Goal: Task Accomplishment & Management: Complete application form

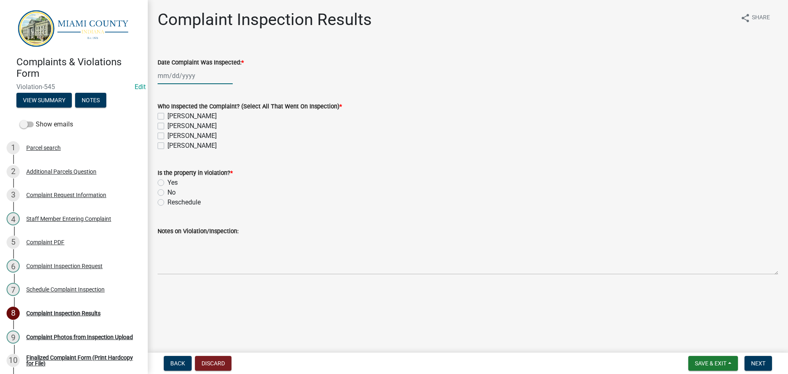
click at [187, 77] on div at bounding box center [195, 75] width 75 height 17
select select "8"
select select "2025"
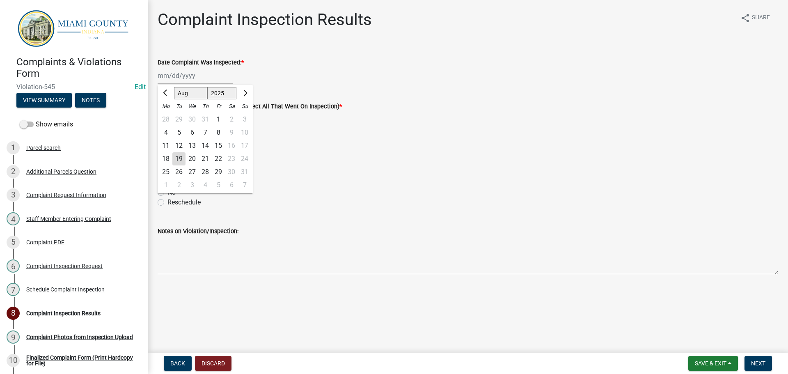
click at [168, 158] on div "18" at bounding box center [165, 158] width 13 height 13
type input "[DATE]"
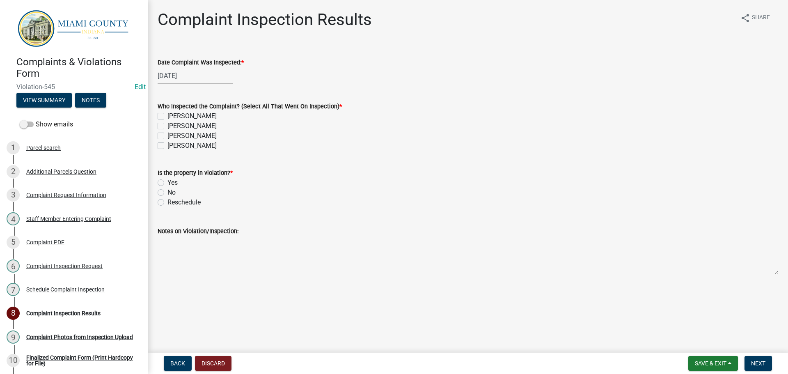
click at [167, 133] on label "[PERSON_NAME]" at bounding box center [191, 136] width 49 height 10
click at [167, 133] on input "[PERSON_NAME]" at bounding box center [169, 133] width 5 height 5
checkbox input "true"
checkbox input "false"
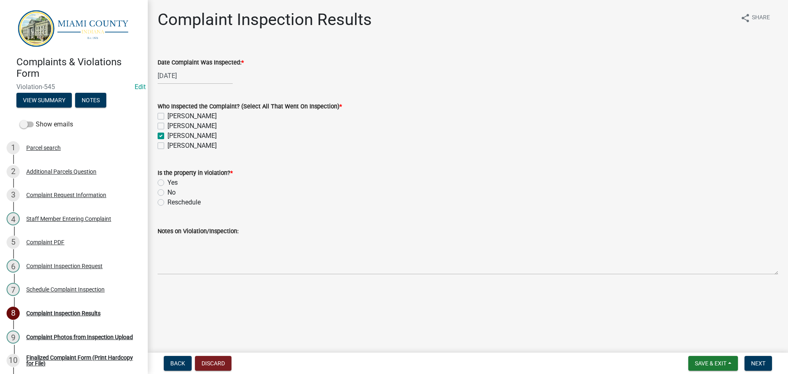
checkbox input "true"
checkbox input "false"
click at [167, 181] on label "Yes" at bounding box center [172, 183] width 10 height 10
click at [167, 181] on input "Yes" at bounding box center [169, 180] width 5 height 5
radio input "true"
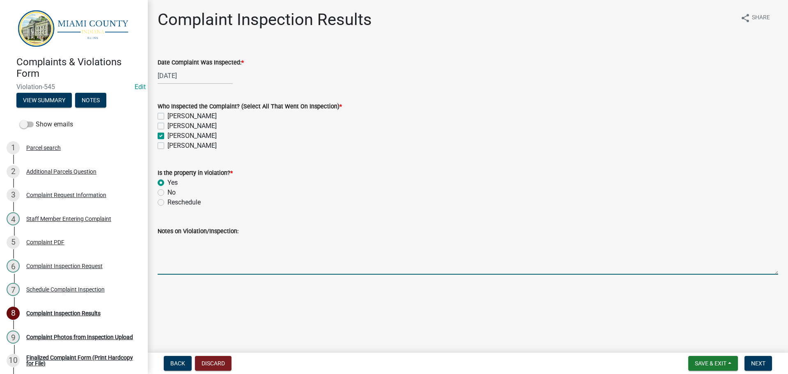
click at [210, 262] on textarea "Notes on Violation/Inspection:" at bounding box center [468, 255] width 621 height 39
type textarea "Noted miscellaneous trash/rubbish around property -BT"
click at [757, 366] on span "Next" at bounding box center [758, 363] width 14 height 7
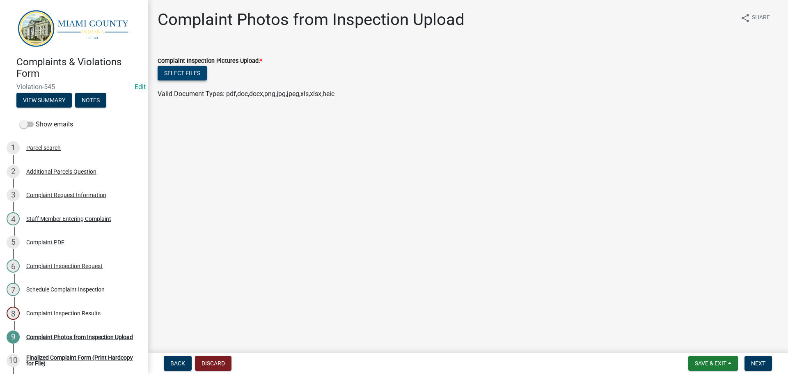
click at [172, 71] on button "Select files" at bounding box center [182, 73] width 49 height 15
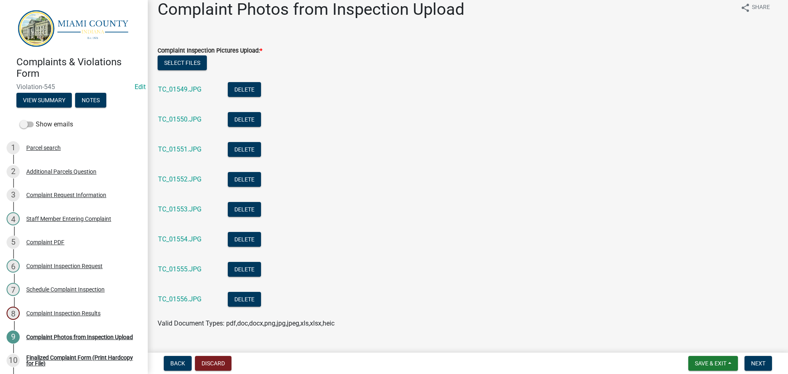
scroll to position [29, 0]
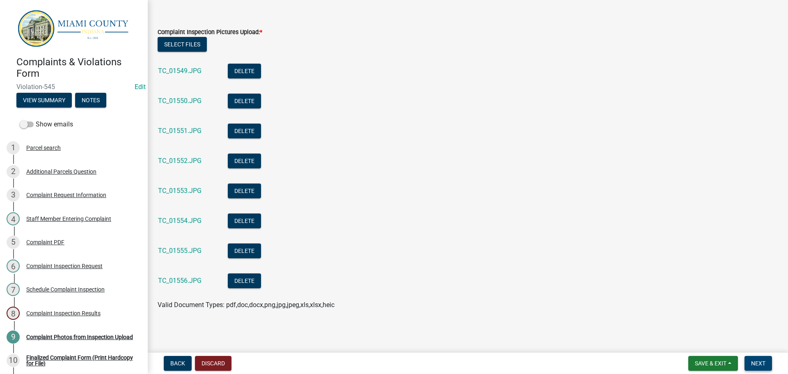
click at [752, 363] on span "Next" at bounding box center [758, 363] width 14 height 7
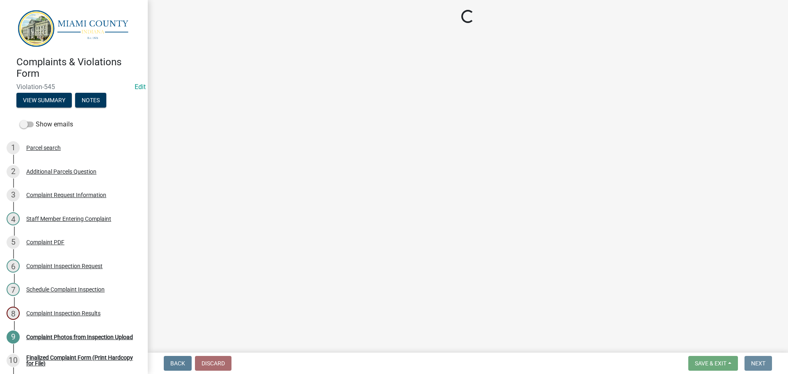
scroll to position [0, 0]
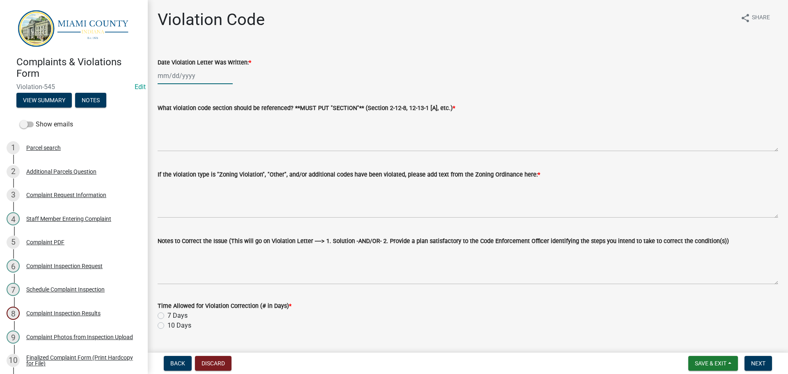
click at [180, 78] on div at bounding box center [195, 75] width 75 height 17
select select "8"
select select "2025"
click at [182, 159] on div "19" at bounding box center [178, 158] width 13 height 13
type input "[DATE]"
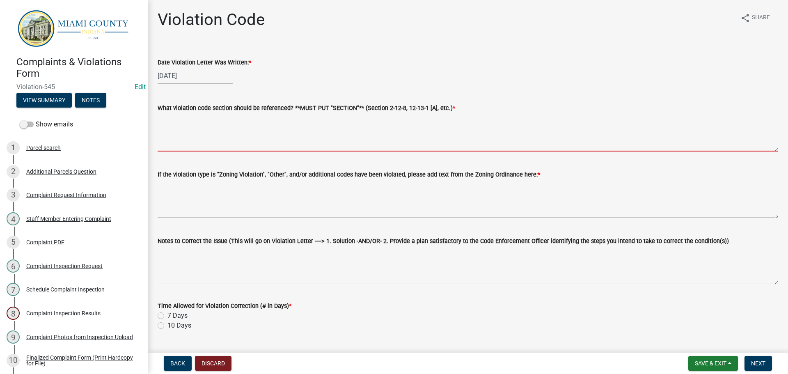
click at [213, 145] on textarea "What violation code section should be referenced? **MUST PUT "SECTION"** (Secti…" at bounding box center [468, 132] width 621 height 39
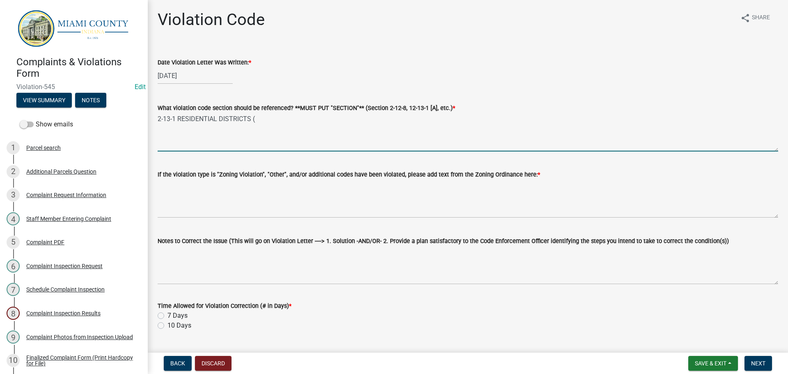
click at [369, 115] on textarea "2-13-1 RESIDENTIAL DISTRICTS (" at bounding box center [468, 132] width 621 height 39
type textarea "2-13-1 RESIDENTIAL DISTRICTS (E, K)"
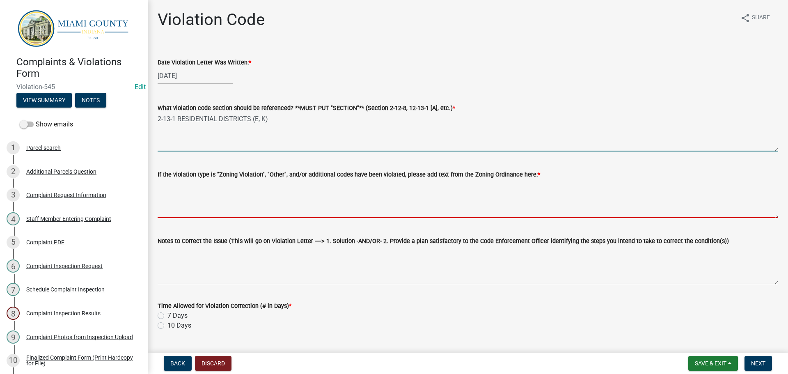
click at [241, 190] on textarea "If the violation type is "Zoning Violation", "Other", and/or additional codes h…" at bounding box center [468, 198] width 621 height 39
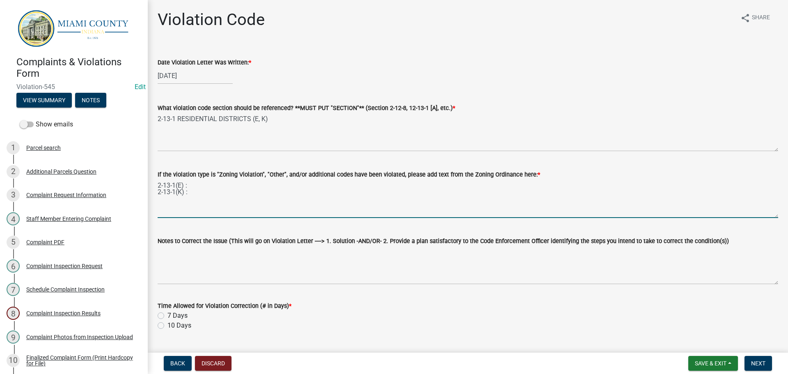
click at [209, 185] on textarea "2-13-1(E) : 2-13-1(K) :" at bounding box center [468, 198] width 621 height 39
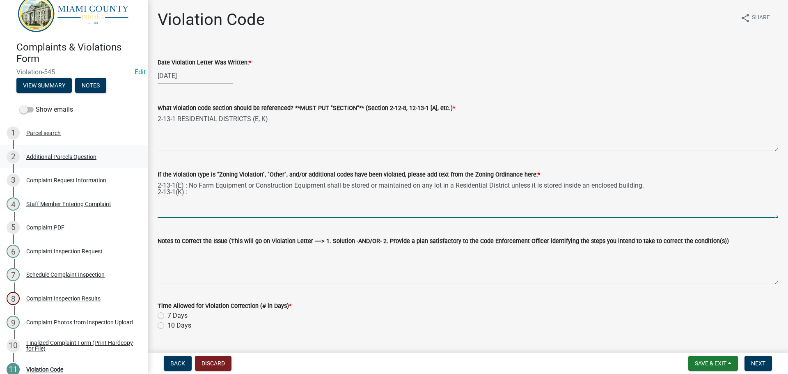
scroll to position [41, 0]
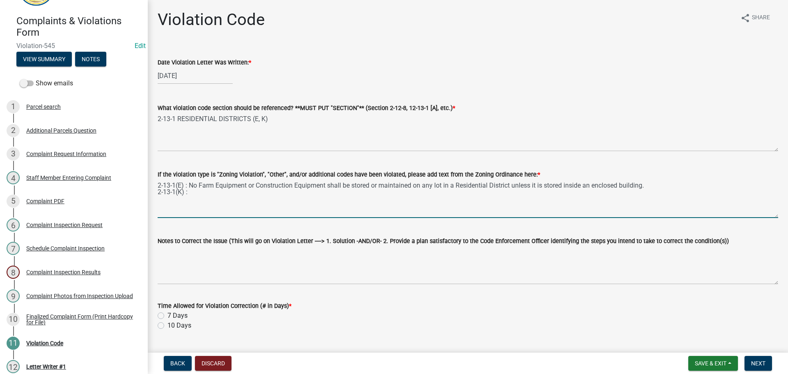
type textarea "2-13-1(E) : No Farm Equipment or Construction Equipment shall be stored or main…"
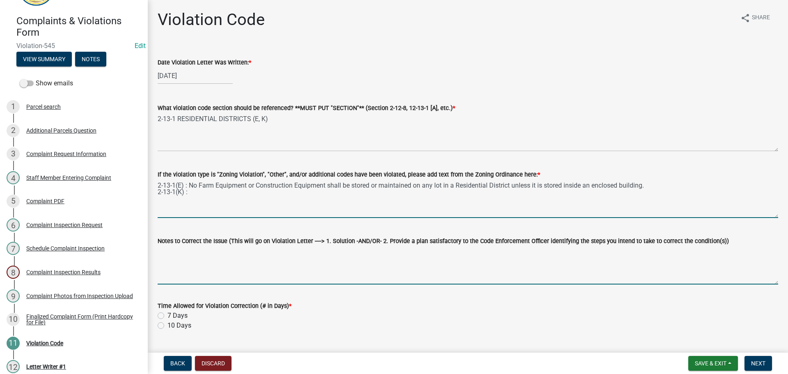
click at [223, 257] on textarea "Notes to Correct the Issue (This will go on Violation Letter ----> 1. Solution …" at bounding box center [468, 265] width 621 height 39
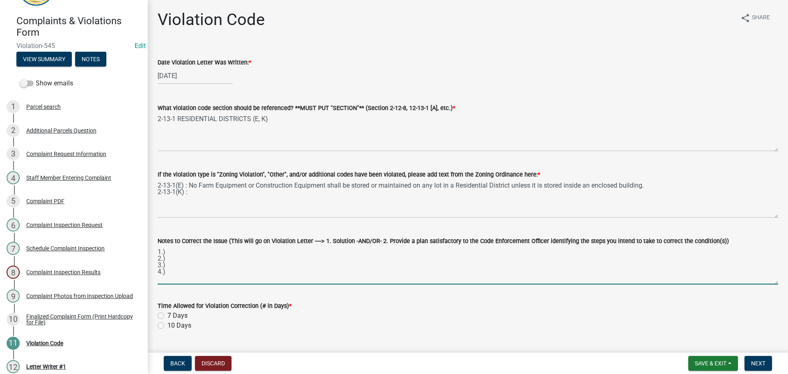
click at [212, 261] on textarea "1.) 2.) 3.) 4.)" at bounding box center [468, 265] width 621 height 39
click at [206, 267] on textarea "1.) 2.) 3.) 4.)" at bounding box center [468, 265] width 621 height 39
click at [188, 250] on textarea "1.) 2.) 3.) 4.)" at bounding box center [468, 265] width 621 height 39
click at [201, 259] on textarea "1.) Remove farm equipment from property OR; 2.) 3.) 4.)" at bounding box center [468, 265] width 621 height 39
click at [183, 268] on textarea "1.) Remove farm equipment from property OR; 2.) Store farm equipment inside of …" at bounding box center [468, 265] width 621 height 39
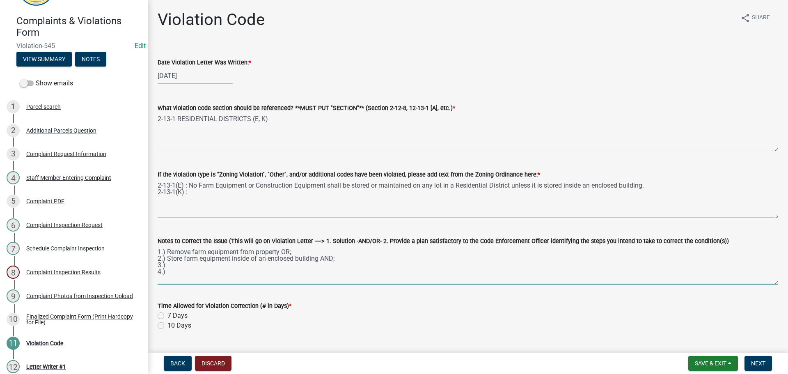
click at [184, 266] on textarea "1.) Remove farm equipment from property OR; 2.) Store farm equipment inside of …" at bounding box center [468, 265] width 621 height 39
click at [212, 274] on textarea "1.) Remove farm equipment from property OR; 2.) Store farm equipment inside of …" at bounding box center [468, 265] width 621 height 39
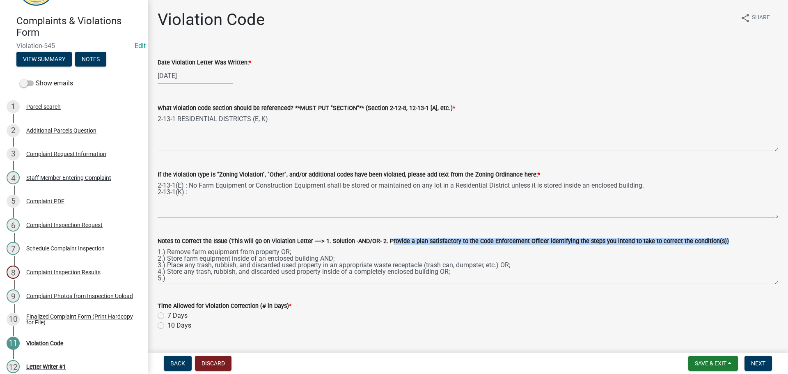
drag, startPoint x: 384, startPoint y: 239, endPoint x: 711, endPoint y: 241, distance: 326.8
click at [711, 241] on label "Notes to Correct the Issue (This will go on Violation Letter ----> 1. Solution …" at bounding box center [443, 242] width 571 height 6
copy label "Provide a plan satisfactory to the Code Enforcement Officer identifying the ste…"
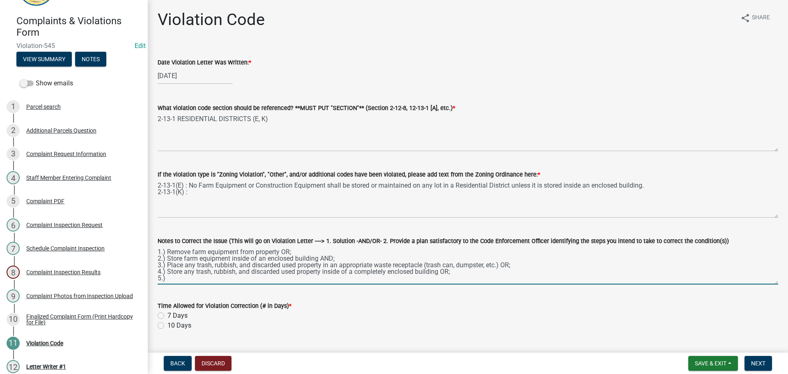
click at [174, 278] on textarea "1.) Remove farm equipment from property OR; 2.) Store farm equipment inside of …" at bounding box center [468, 265] width 621 height 39
paste textarea "Provide a plan satisfactory to the Code Enforcement Officer identifying the ste…"
click at [193, 254] on textarea "1.) Remove farm equipment from property OR; 2.) Store farm equipment inside of …" at bounding box center [468, 265] width 621 height 39
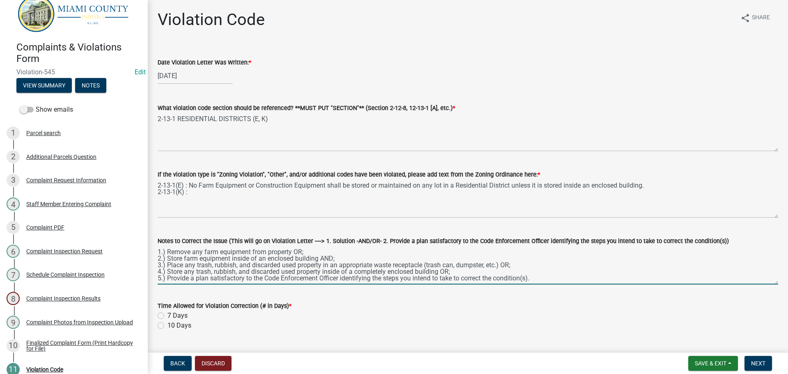
scroll to position [0, 0]
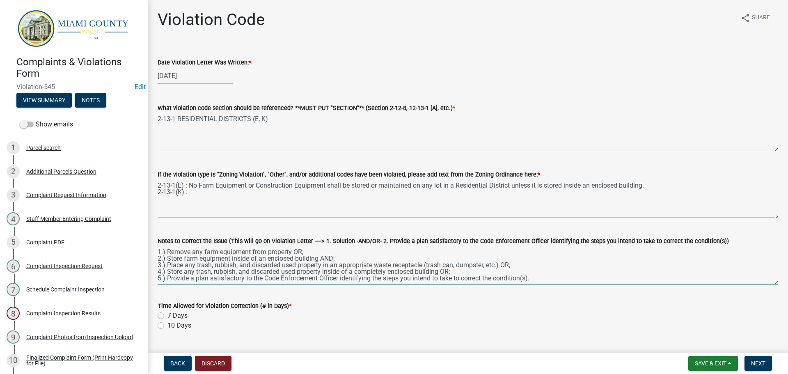
click at [331, 264] on textarea "1.) Remove any farm equipment from property OR; 2.) Store farm equipment inside…" at bounding box center [468, 265] width 621 height 39
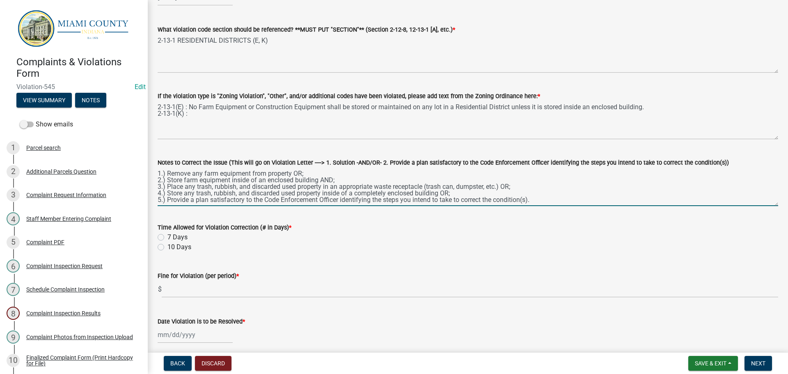
scroll to position [82, 0]
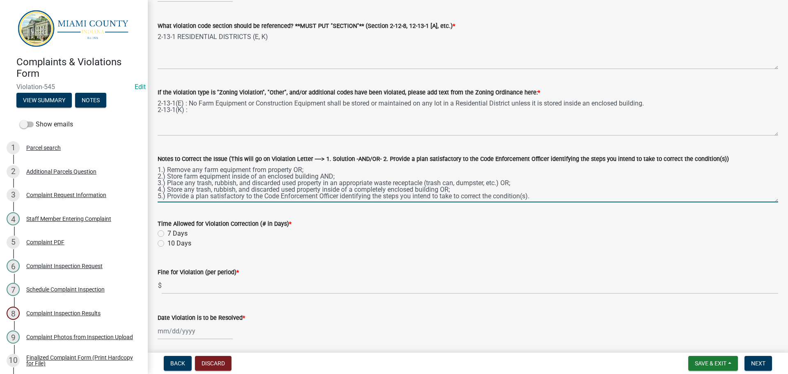
type textarea "1.) Remove any farm equipment from property OR; 2.) Store farm equipment inside…"
click at [167, 244] on label "10 Days" at bounding box center [179, 244] width 24 height 10
click at [167, 244] on input "10 Days" at bounding box center [169, 241] width 5 height 5
radio input "true"
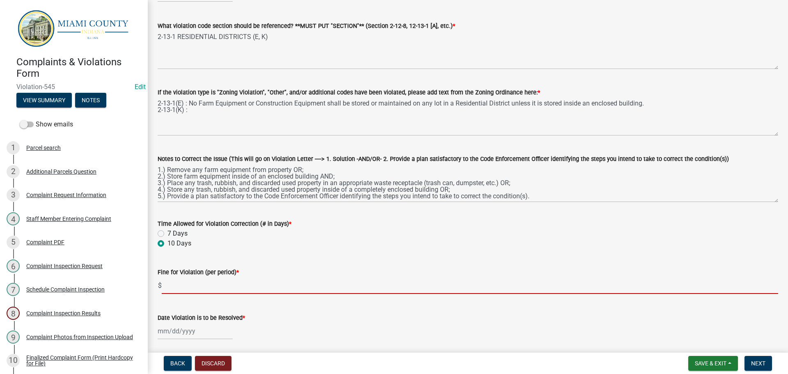
click at [186, 286] on input "text" at bounding box center [470, 285] width 617 height 17
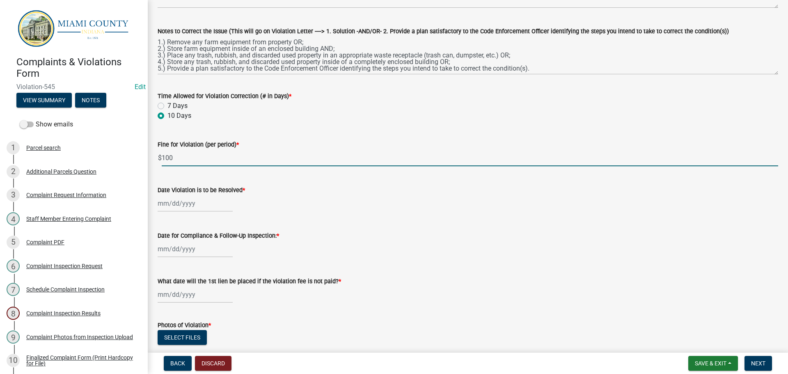
scroll to position [246, 0]
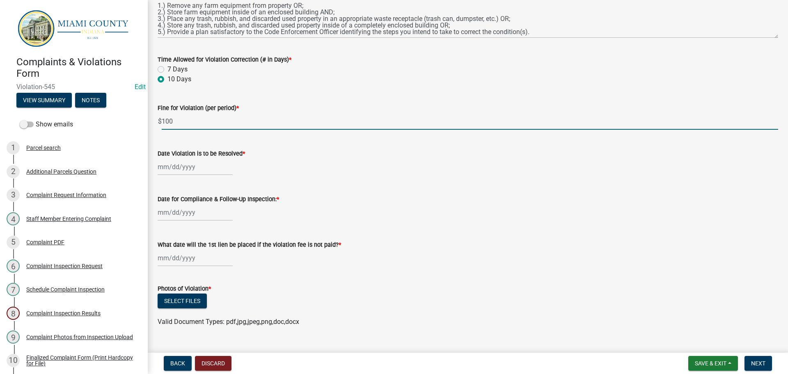
type input "100"
click at [191, 167] on div at bounding box center [195, 166] width 75 height 17
select select "8"
select select "2025"
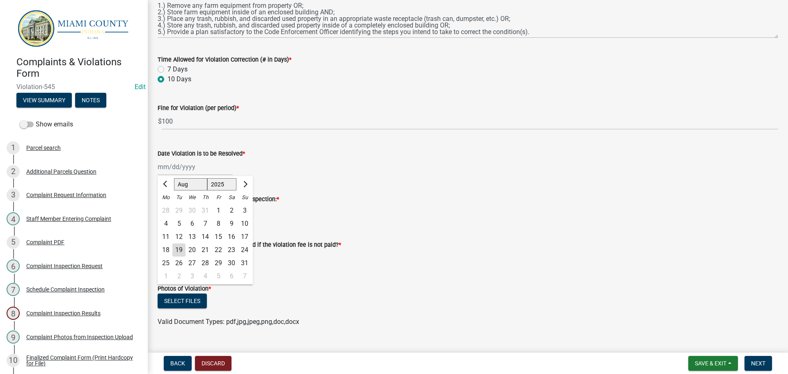
click at [219, 261] on div "29" at bounding box center [218, 263] width 13 height 13
type input "[DATE]"
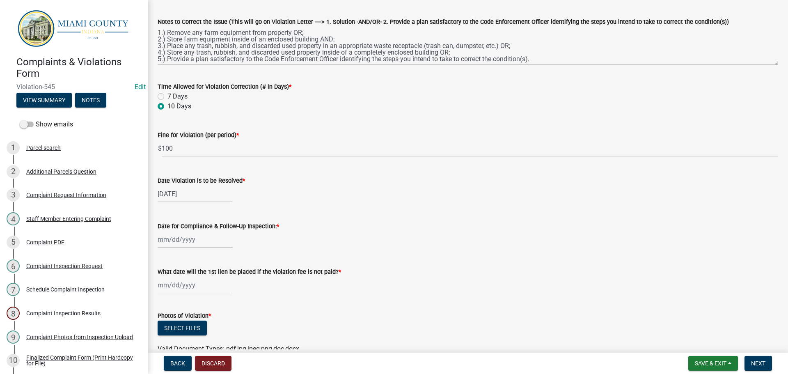
scroll to position [205, 0]
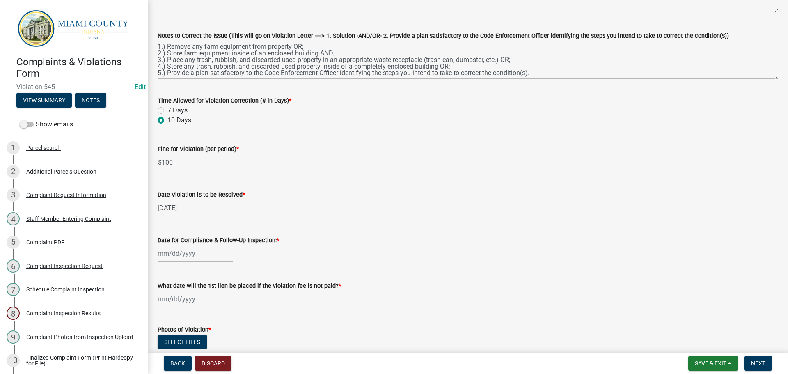
click at [188, 255] on div at bounding box center [195, 253] width 75 height 17
select select "8"
select select "2025"
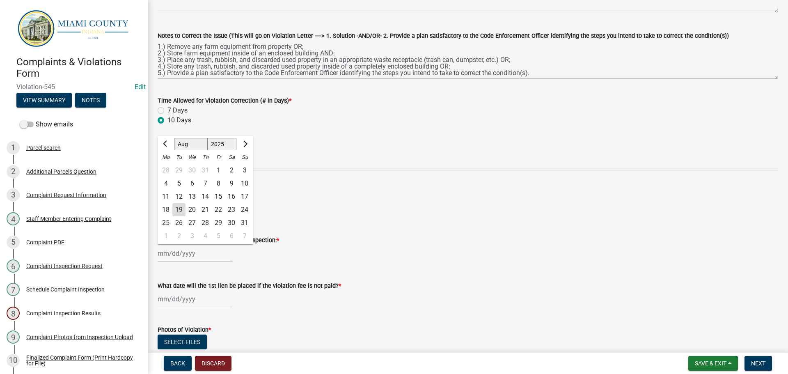
click at [165, 232] on div "1" at bounding box center [165, 235] width 13 height 13
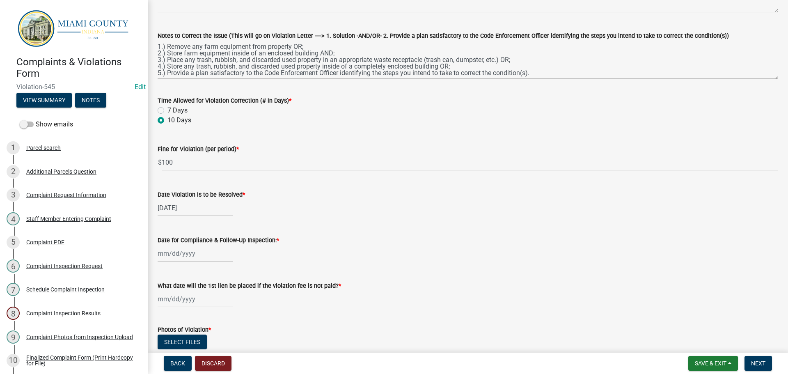
type input "[DATE]"
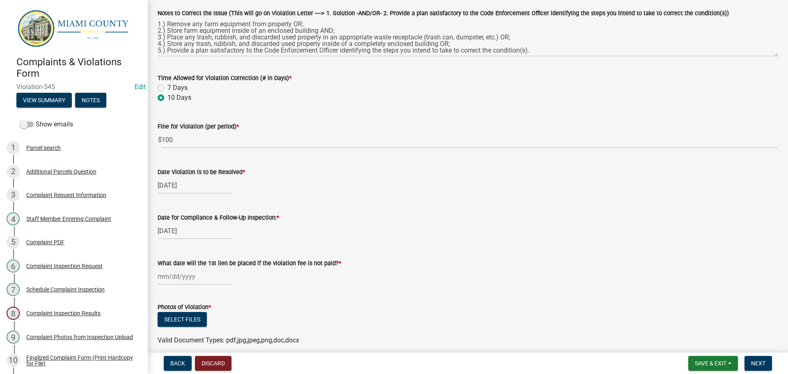
scroll to position [246, 0]
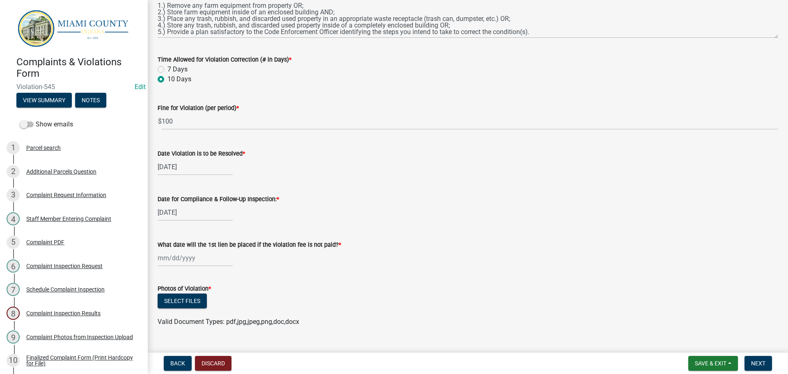
select select "8"
select select "2025"
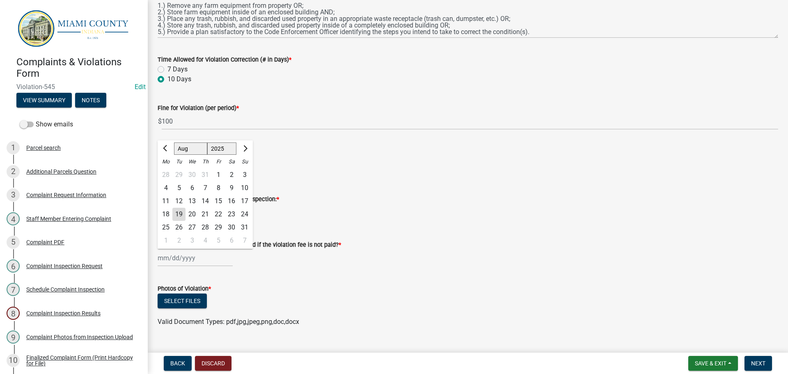
click at [193, 260] on div "[PERSON_NAME] Feb Mar Apr [PERSON_NAME][DATE] Oct Nov [DATE] 1526 1527 1528 152…" at bounding box center [195, 258] width 75 height 17
click at [246, 151] on button "Next month" at bounding box center [245, 148] width 10 height 13
select select "10"
drag, startPoint x: 190, startPoint y: 178, endPoint x: 195, endPoint y: 183, distance: 7.0
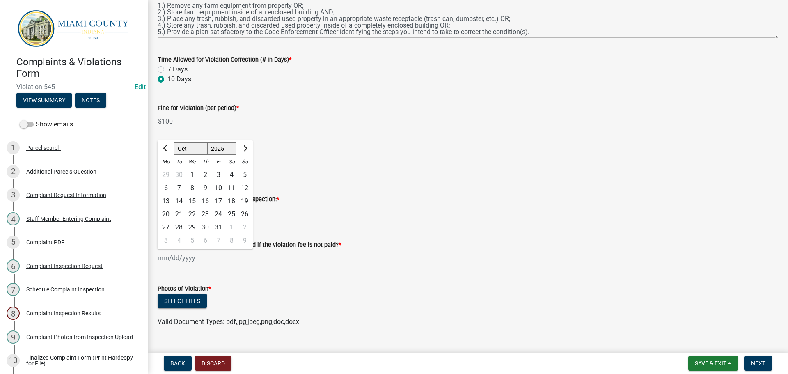
click at [190, 178] on div "1" at bounding box center [192, 174] width 13 height 13
type input "[DATE]"
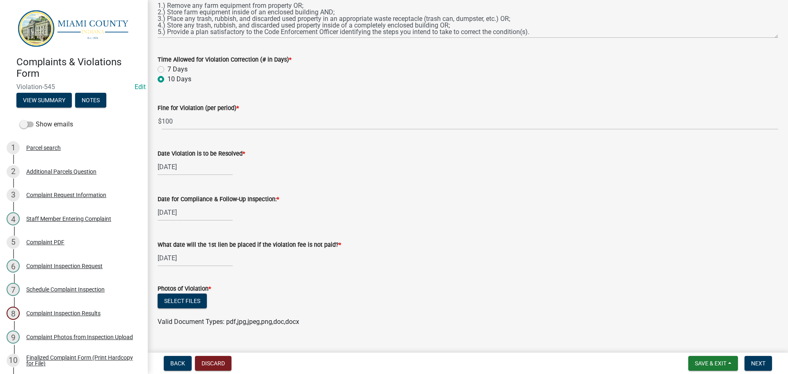
click at [443, 279] on form "Photos of Violation * Select files Valid Document Types: pdf,jpg,jpeg,png,doc,d…" at bounding box center [468, 300] width 621 height 53
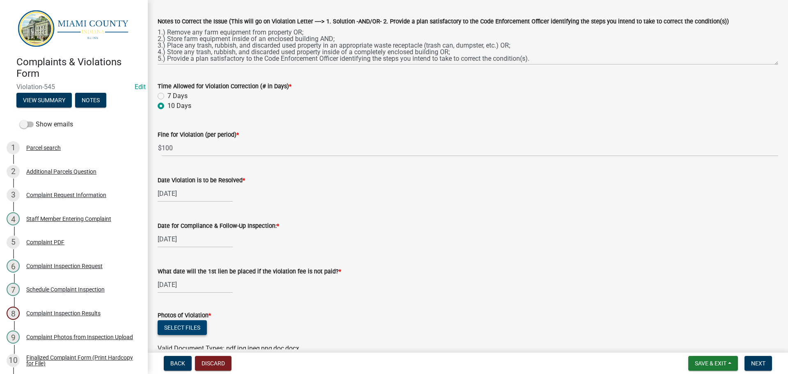
click at [202, 299] on wm-data-entity-input-list "Date Violation Letter Was Written: * [DATE] What violation code section should …" at bounding box center [468, 93] width 621 height 535
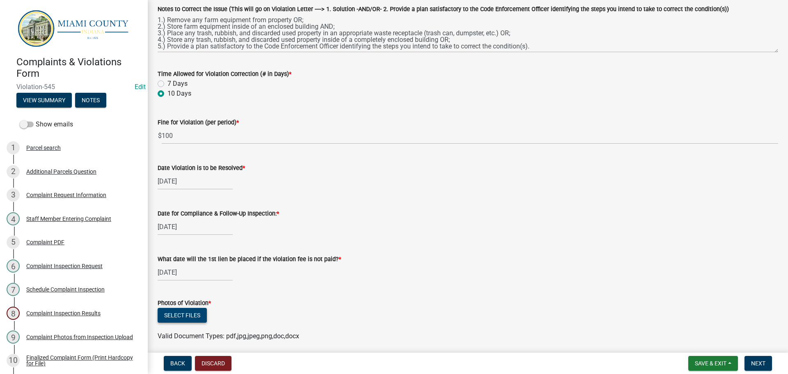
scroll to position [263, 0]
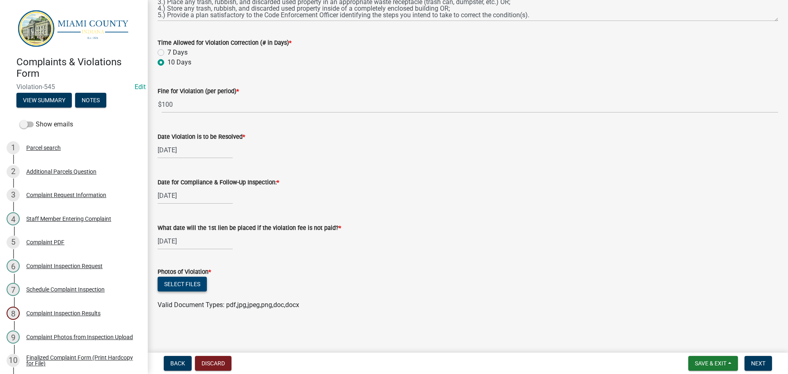
click at [195, 289] on button "Select files" at bounding box center [182, 284] width 49 height 15
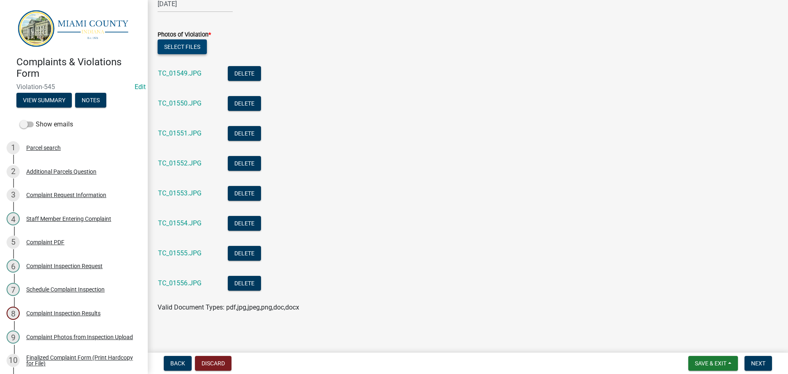
scroll to position [503, 0]
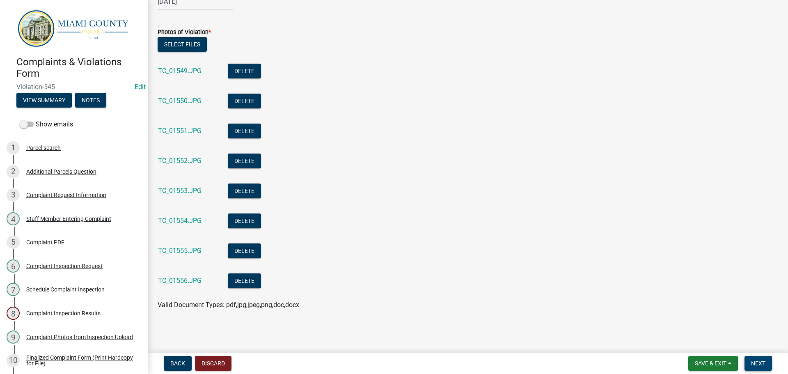
click at [751, 361] on span "Next" at bounding box center [758, 363] width 14 height 7
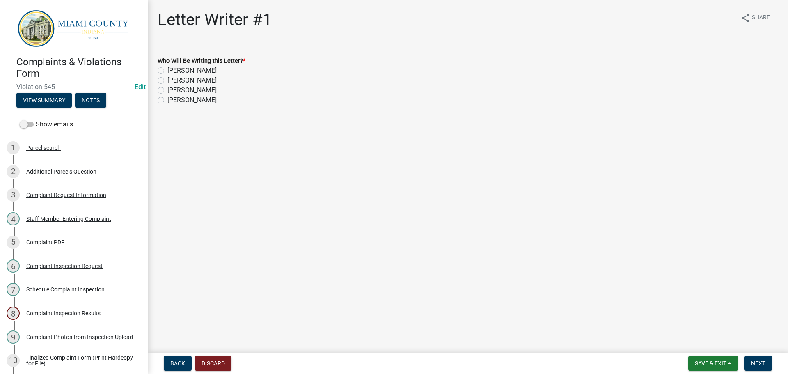
click at [167, 91] on label "[PERSON_NAME]" at bounding box center [191, 90] width 49 height 10
click at [167, 91] on input "[PERSON_NAME]" at bounding box center [169, 87] width 5 height 5
radio input "true"
click at [763, 363] on span "Next" at bounding box center [758, 363] width 14 height 7
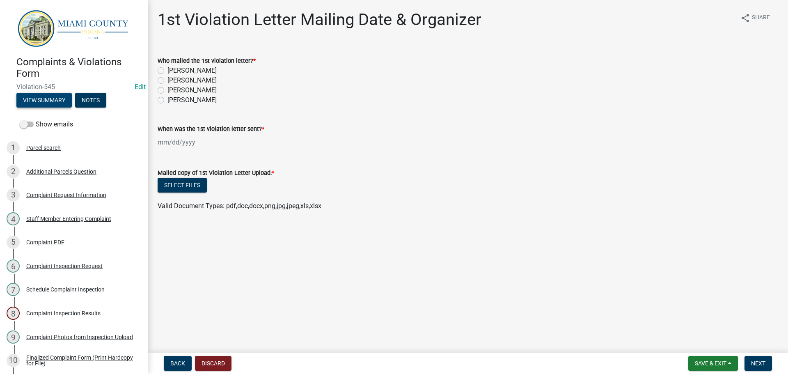
click at [36, 105] on button "View Summary" at bounding box center [43, 100] width 55 height 15
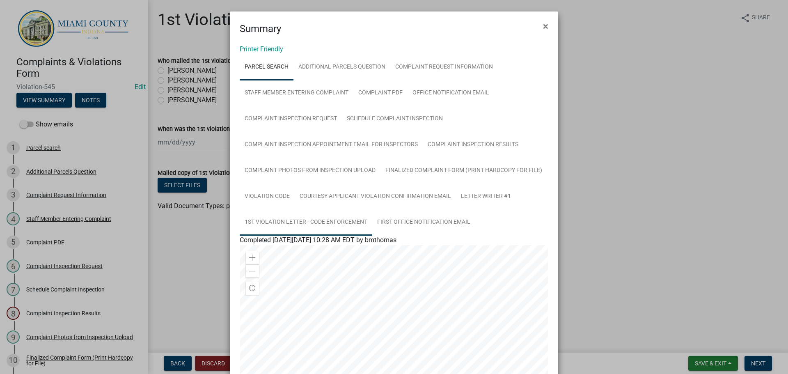
click at [313, 217] on link "1st Violation Letter - Code Enforcement" at bounding box center [306, 222] width 133 height 26
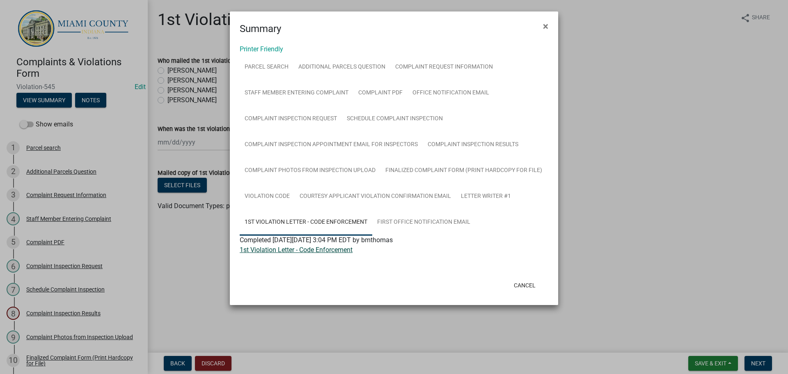
click at [311, 247] on link "1st Violation Letter - Code Enforcement" at bounding box center [296, 250] width 113 height 8
click at [521, 284] on button "Cancel" at bounding box center [524, 285] width 35 height 15
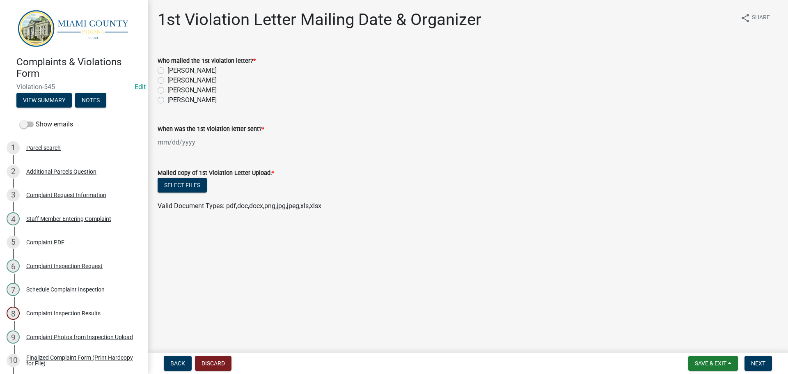
click at [167, 91] on label "[PERSON_NAME]" at bounding box center [191, 90] width 49 height 10
click at [167, 91] on input "[PERSON_NAME]" at bounding box center [169, 87] width 5 height 5
radio input "true"
click at [189, 142] on div at bounding box center [195, 142] width 75 height 17
select select "8"
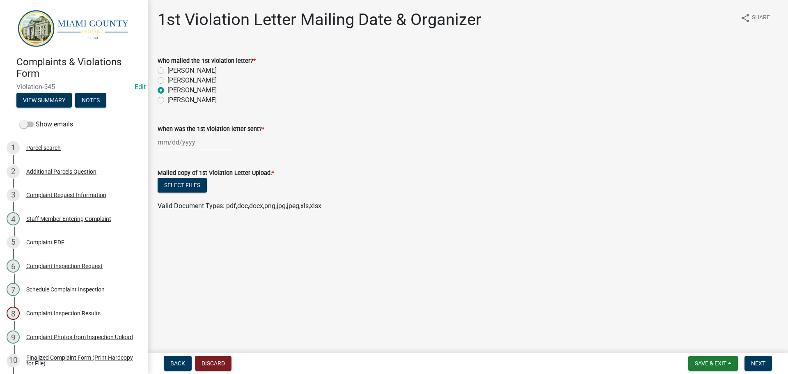
select select "2025"
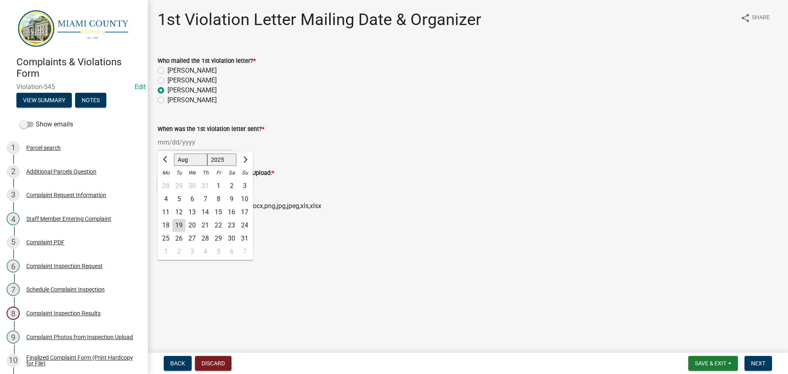
click at [181, 221] on div "19" at bounding box center [178, 225] width 13 height 13
type input "[DATE]"
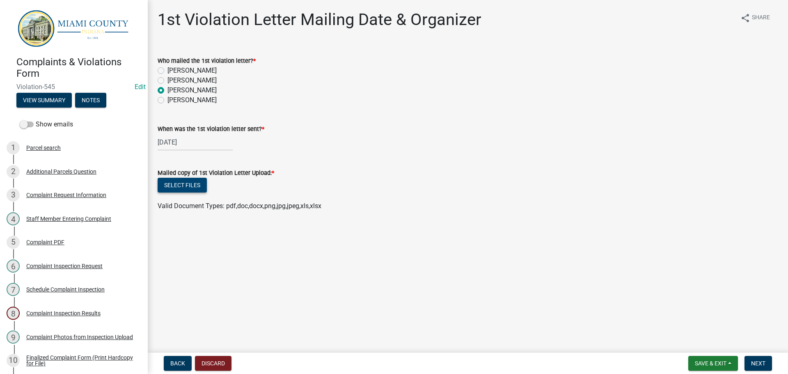
click at [177, 185] on button "Select files" at bounding box center [182, 185] width 49 height 15
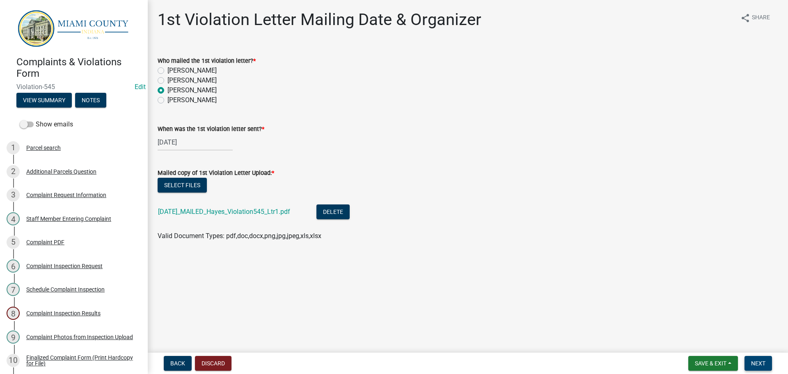
click at [761, 363] on span "Next" at bounding box center [758, 363] width 14 height 7
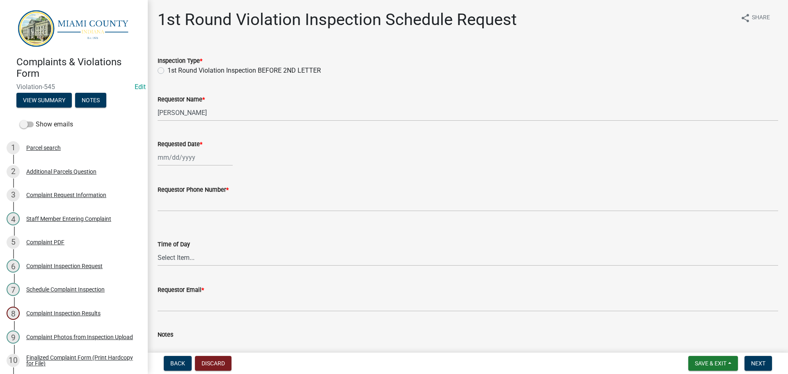
click at [167, 70] on label "1st Round Violation Inspection BEFORE 2ND LETTER" at bounding box center [244, 71] width 154 height 10
click at [167, 70] on input "1st Round Violation Inspection BEFORE 2ND LETTER" at bounding box center [169, 68] width 5 height 5
radio input "true"
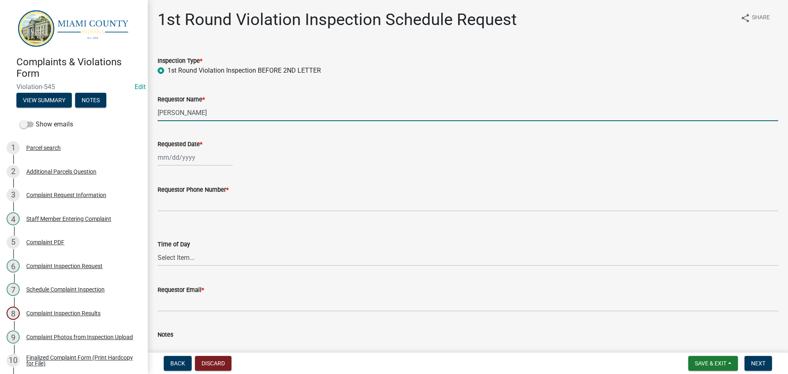
drag, startPoint x: 218, startPoint y: 106, endPoint x: 217, endPoint y: 113, distance: 7.4
click at [217, 112] on input "[PERSON_NAME]" at bounding box center [468, 112] width 621 height 17
drag, startPoint x: 186, startPoint y: 113, endPoint x: 148, endPoint y: 115, distance: 37.8
click at [149, 115] on div "1st Round Violation Inspection Schedule Request share Share Inspection Type * 1…" at bounding box center [468, 201] width 640 height 382
type input "s"
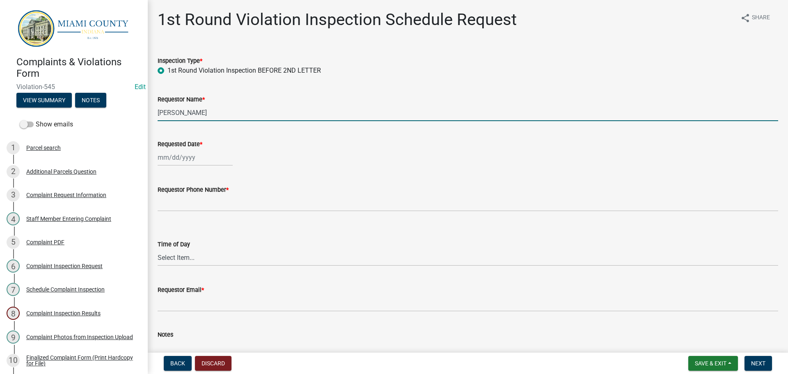
type input "[PERSON_NAME]"
select select "8"
select select "2025"
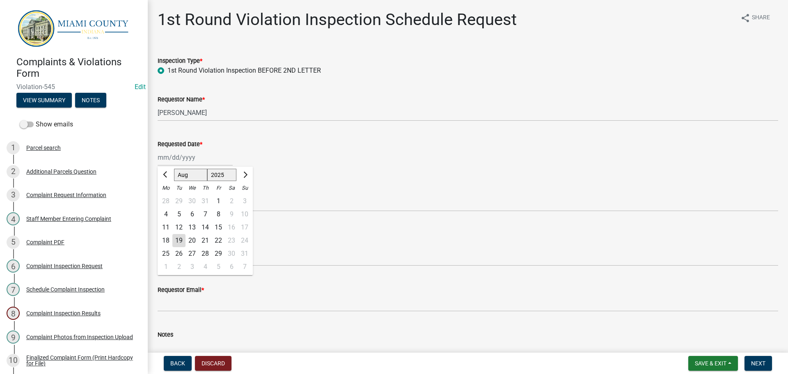
click at [198, 154] on div "[PERSON_NAME] Feb Mar Apr [PERSON_NAME][DATE] Oct Nov [DATE] 1526 1527 1528 152…" at bounding box center [195, 157] width 75 height 17
click at [167, 268] on div "1" at bounding box center [165, 266] width 13 height 13
type input "[DATE]"
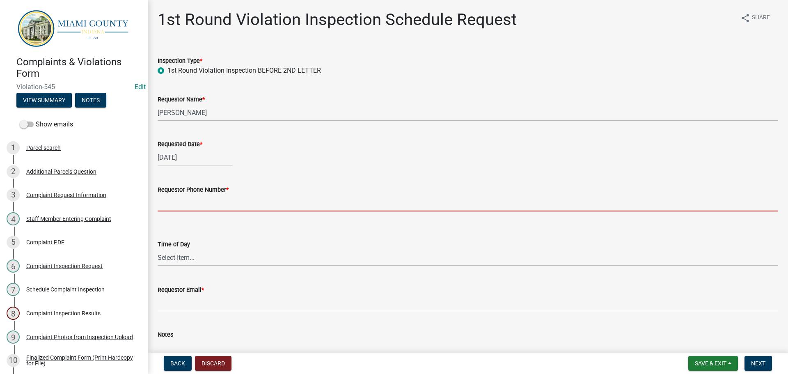
click at [184, 202] on input "Requestor Phone Number *" at bounding box center [468, 203] width 621 height 17
type input "000-000-0000"
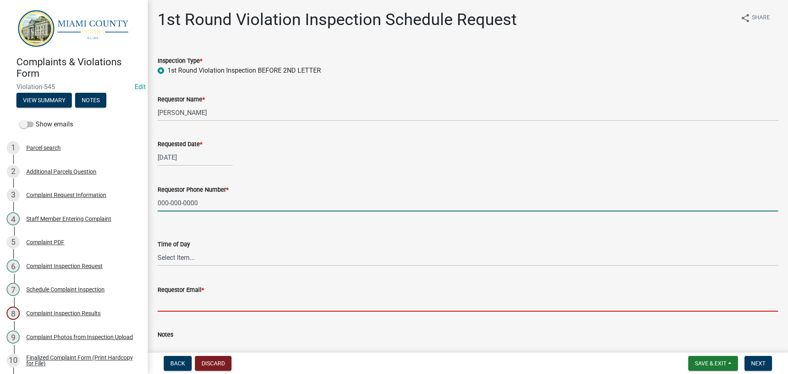
click at [186, 299] on input "Requestor Email *" at bounding box center [468, 303] width 621 height 17
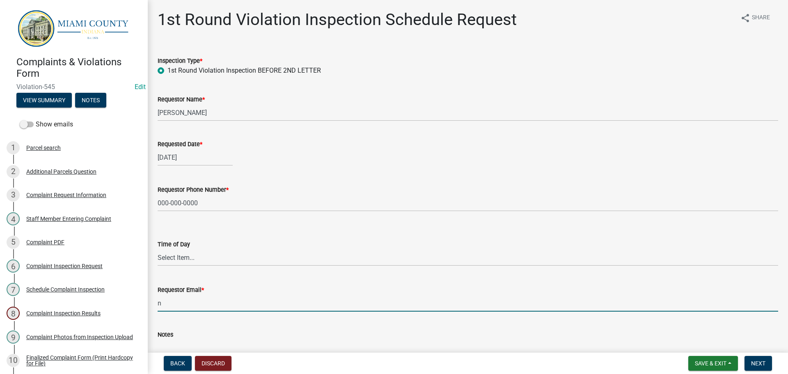
type input "[EMAIL_ADDRESS][DOMAIN_NAME]"
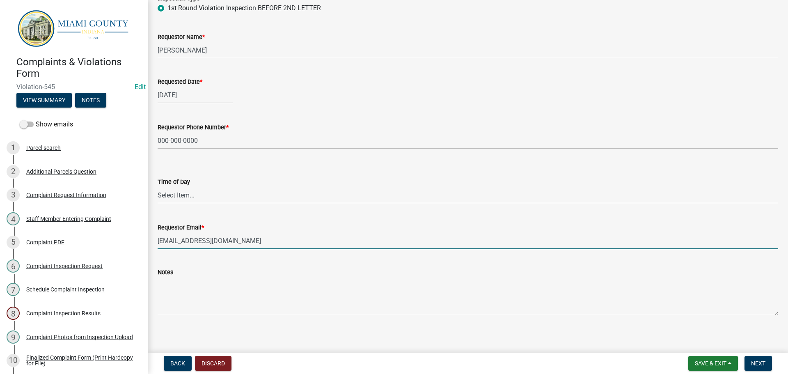
scroll to position [67, 0]
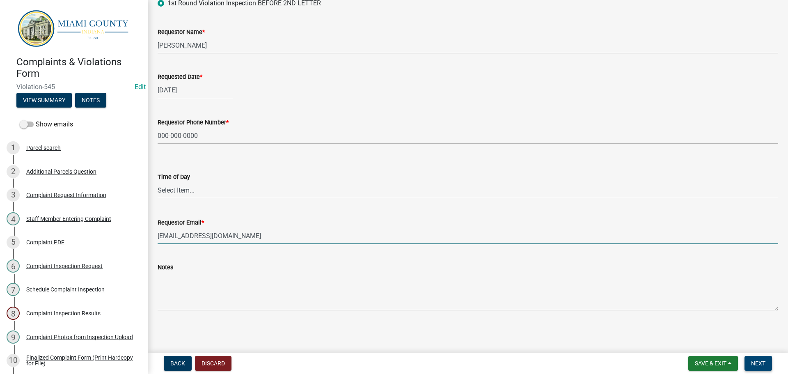
click at [758, 362] on span "Next" at bounding box center [758, 363] width 14 height 7
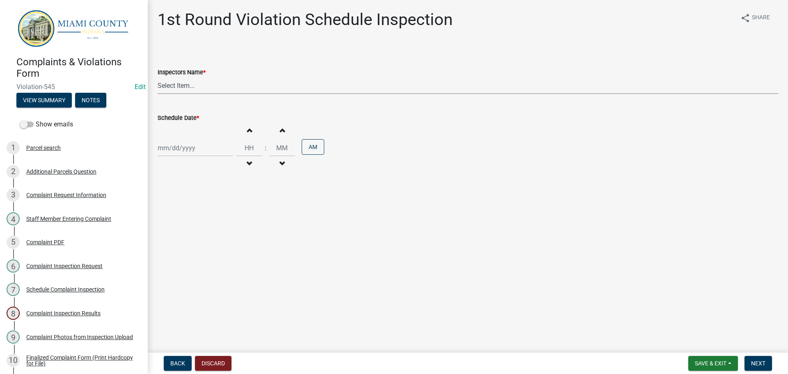
click at [245, 87] on select "Select Item... bmthomas ([PERSON_NAME]) croser ([PERSON_NAME]) [PERSON_NAME] ([…" at bounding box center [468, 85] width 621 height 17
select select "0324ce59-dc13-463c-88f6-21718b6e040a"
click at [158, 77] on select "Select Item... bmthomas ([PERSON_NAME]) croser ([PERSON_NAME]) [PERSON_NAME] ([…" at bounding box center [468, 85] width 621 height 17
select select "8"
select select "2025"
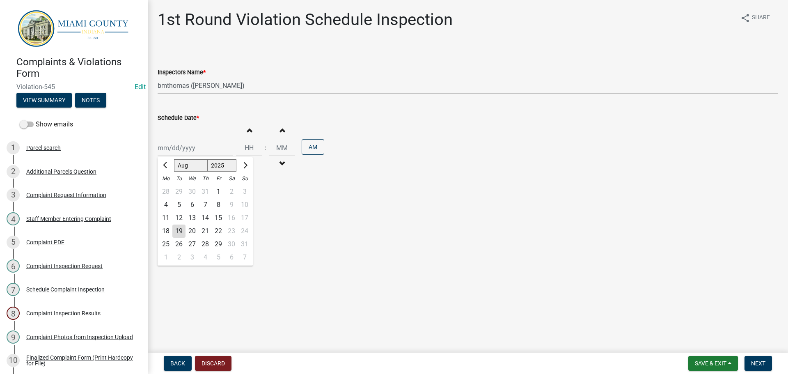
click at [199, 150] on div "[PERSON_NAME] Feb Mar Apr [PERSON_NAME][DATE] Oct Nov [DATE] 1526 1527 1528 152…" at bounding box center [195, 148] width 75 height 17
click at [167, 259] on div "1" at bounding box center [165, 257] width 13 height 13
type input "[DATE]"
click at [277, 136] on button "Increment minutes" at bounding box center [281, 130] width 17 height 15
type input "12"
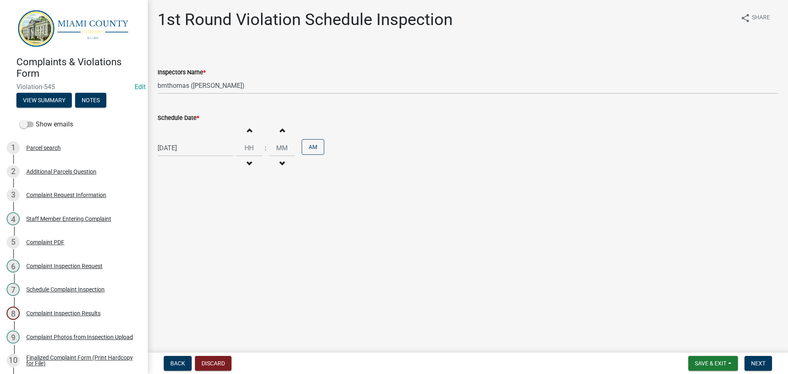
type input "01"
click at [757, 367] on span "Next" at bounding box center [758, 363] width 14 height 7
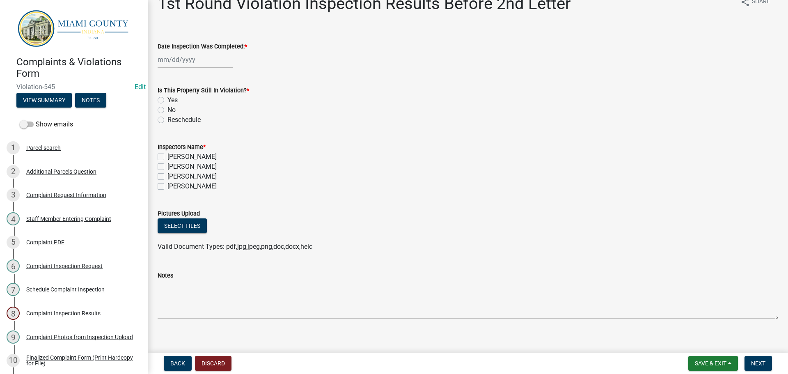
scroll to position [24, 0]
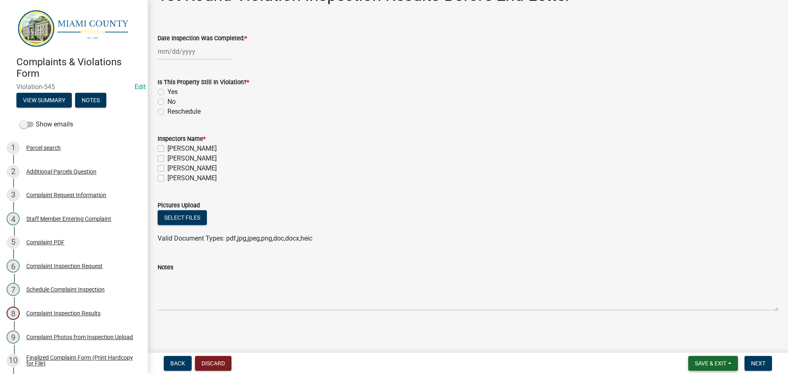
click at [718, 365] on span "Save & Exit" at bounding box center [711, 363] width 32 height 7
click at [712, 345] on button "Save & Exit" at bounding box center [705, 342] width 66 height 20
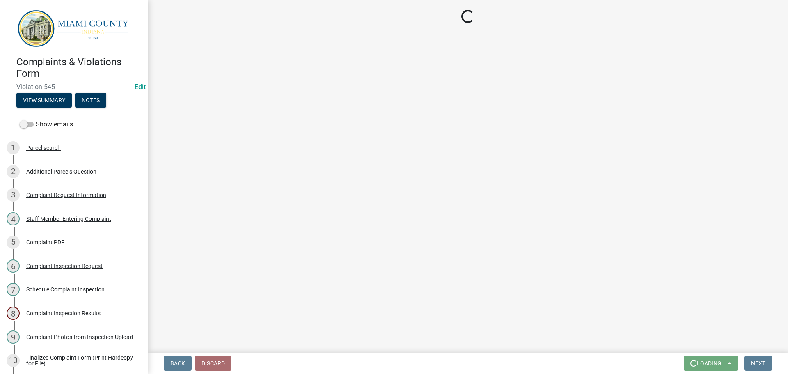
scroll to position [0, 0]
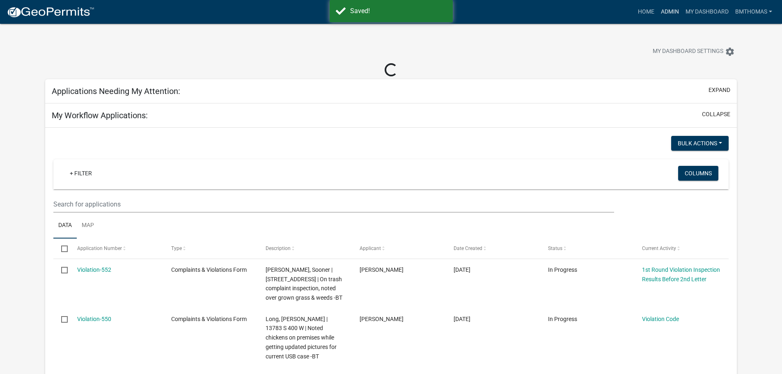
click at [669, 13] on link "Admin" at bounding box center [670, 12] width 25 height 16
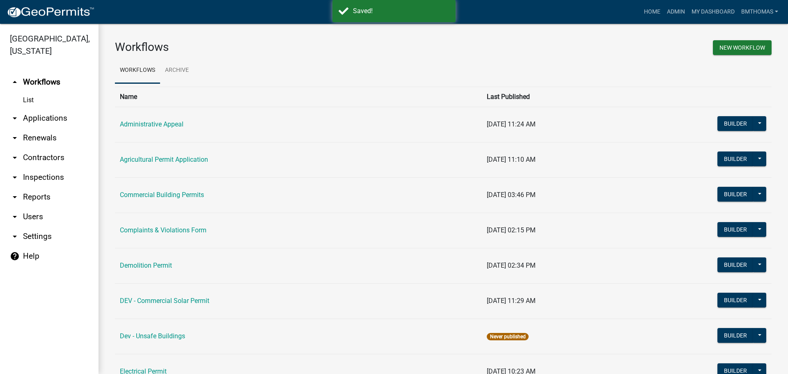
click at [48, 108] on link "arrow_drop_down Applications" at bounding box center [49, 118] width 99 height 20
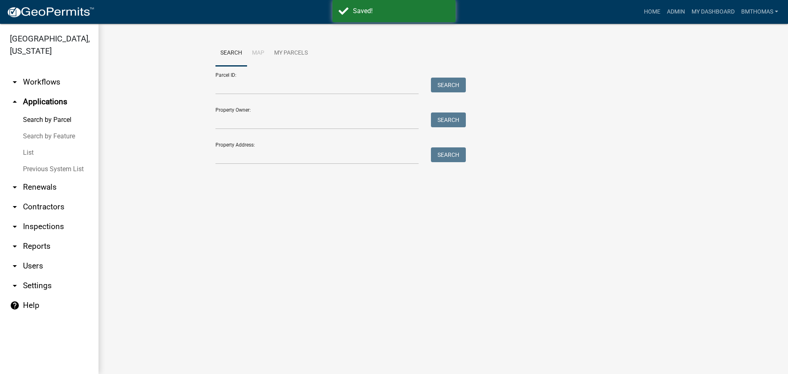
click at [29, 145] on link "List" at bounding box center [49, 153] width 99 height 16
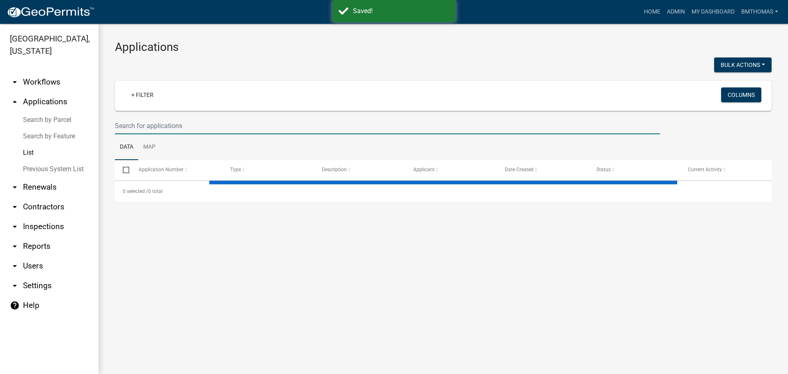
click at [161, 128] on input "text" at bounding box center [387, 125] width 545 height 17
select select "3: 100"
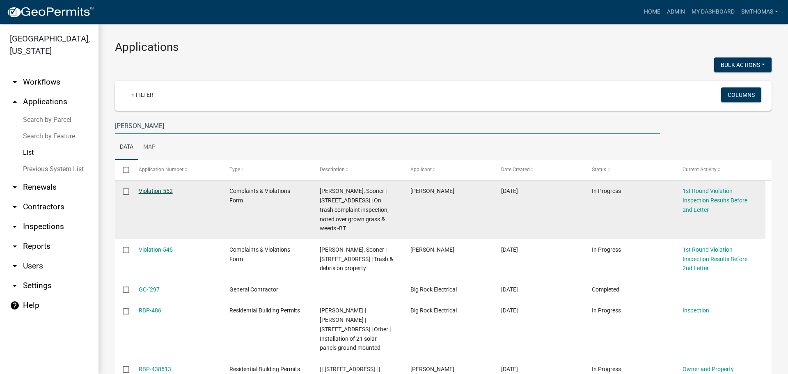
type input "[PERSON_NAME]"
click at [156, 191] on link "Violation-552" at bounding box center [156, 191] width 34 height 7
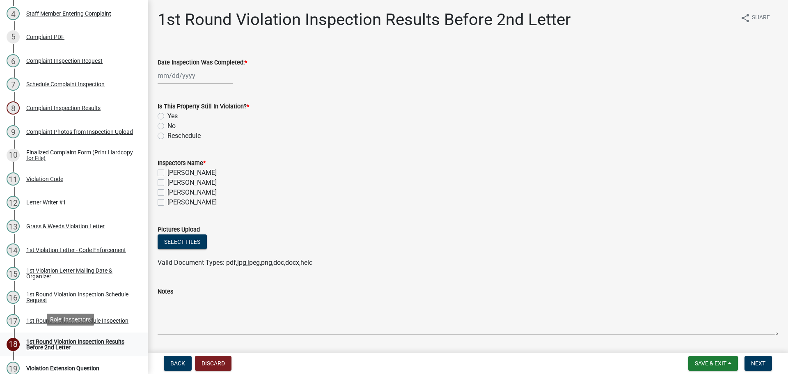
scroll to position [246, 0]
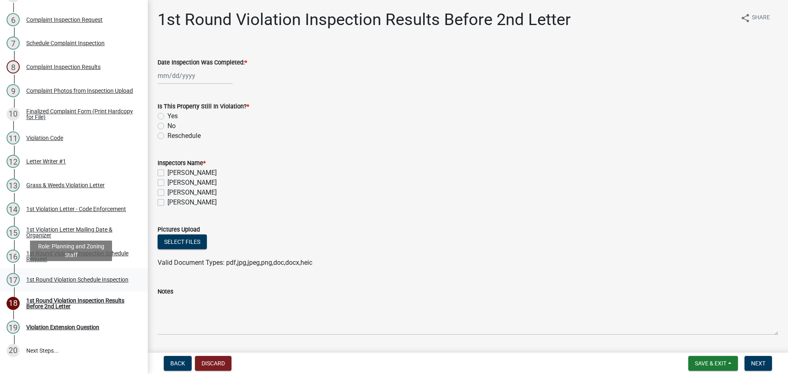
click at [57, 279] on div "1st Round Violation Schedule Inspection" at bounding box center [77, 280] width 102 height 6
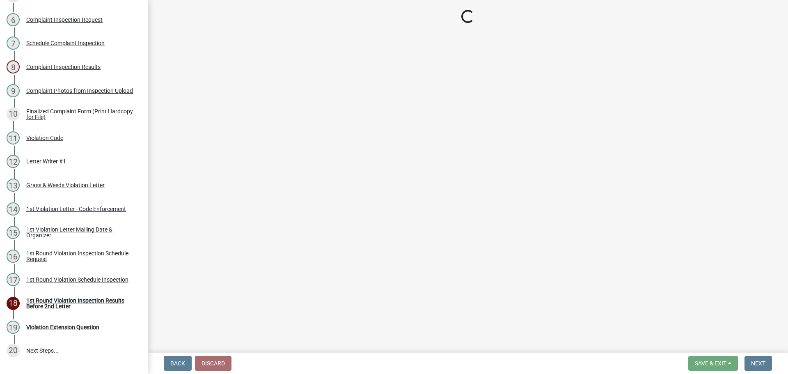
select select "0324ce59-dc13-463c-88f6-21718b6e040a"
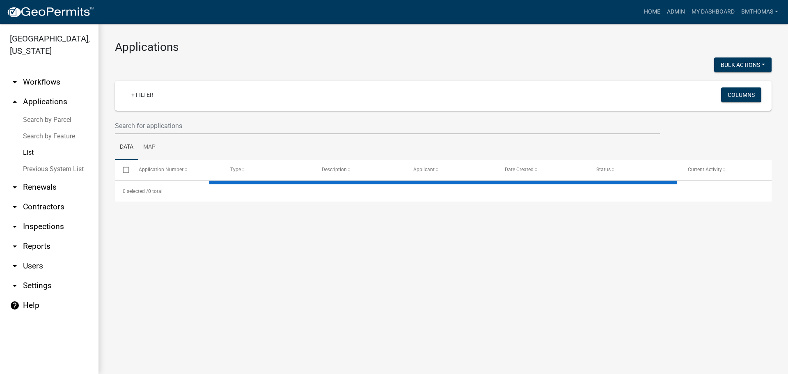
select select "3: 100"
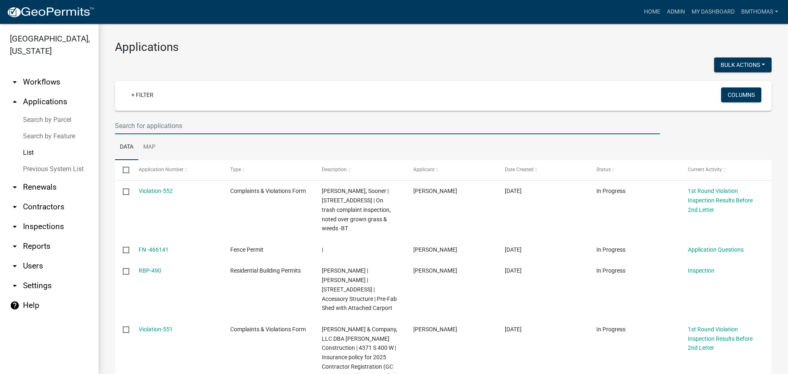
click at [193, 133] on input "text" at bounding box center [387, 125] width 545 height 17
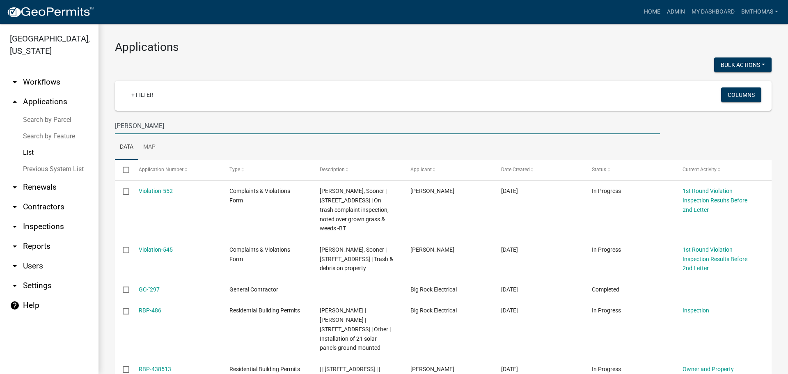
type input "[PERSON_NAME]"
drag, startPoint x: 133, startPoint y: 127, endPoint x: 98, endPoint y: 128, distance: 34.9
click at [98, 128] on div "[GEOGRAPHIC_DATA], [US_STATE] arrow_drop_down Workflows List arrow_drop_up Appl…" at bounding box center [394, 199] width 788 height 350
click at [53, 217] on link "arrow_drop_down Inspections" at bounding box center [49, 227] width 99 height 20
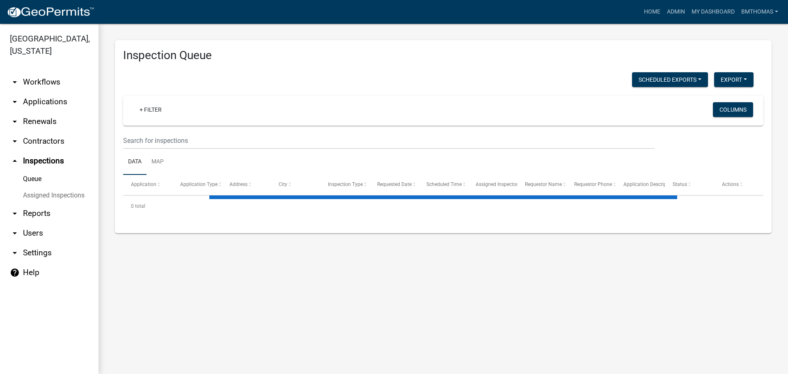
select select "3: 100"
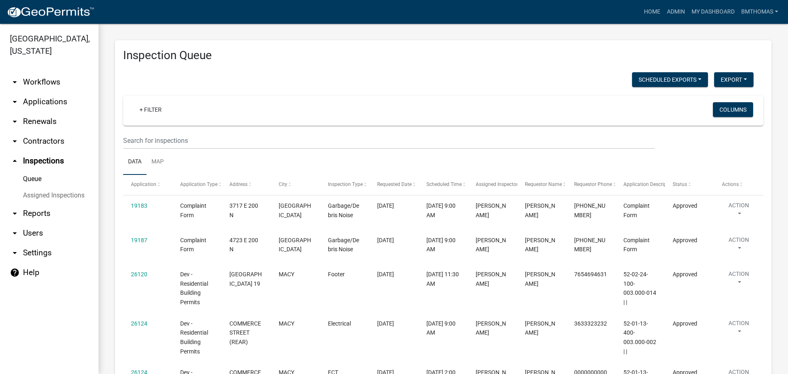
click at [79, 187] on link "Assigned Inspections" at bounding box center [49, 195] width 99 height 16
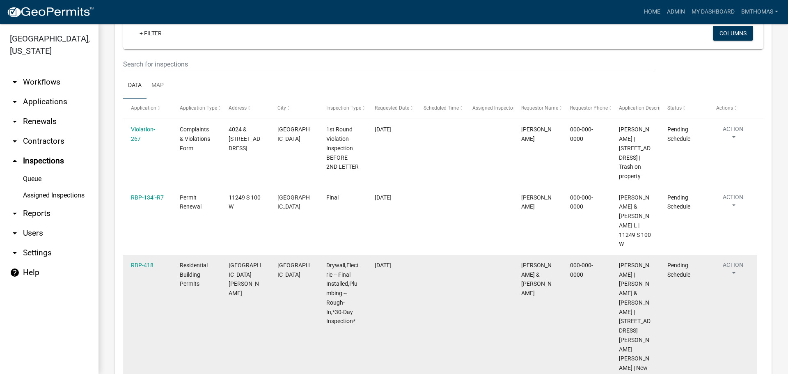
scroll to position [164, 0]
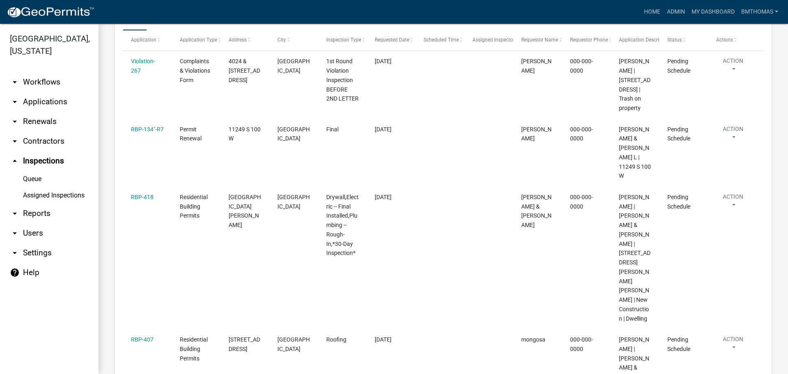
click at [78, 187] on link "Assigned Inspections" at bounding box center [49, 195] width 99 height 16
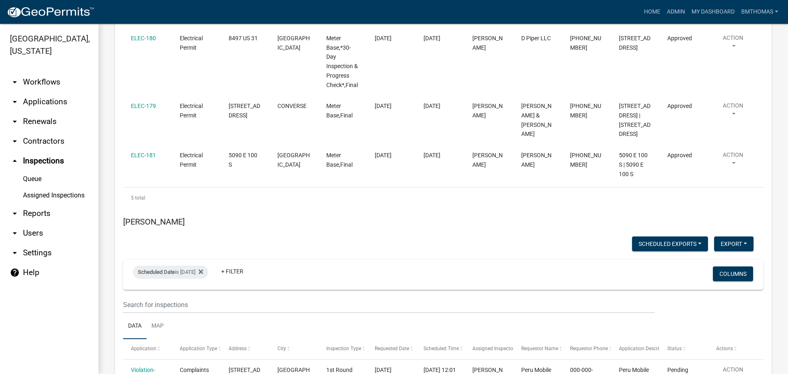
scroll to position [5297, 0]
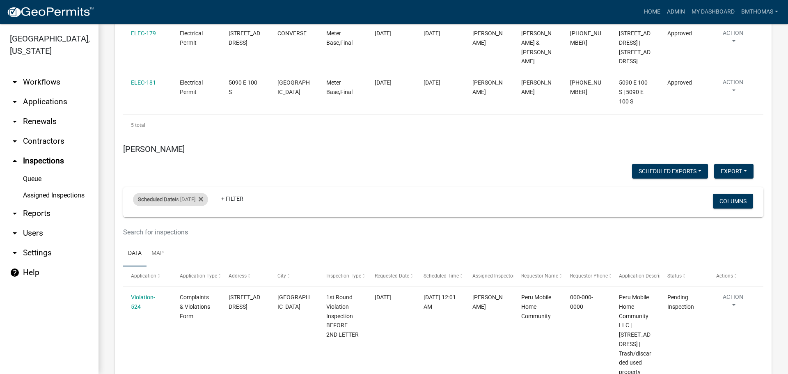
click at [186, 193] on div "Scheduled Date is [DATE]" at bounding box center [170, 199] width 75 height 13
click at [202, 138] on input "[DATE]" at bounding box center [177, 136] width 57 height 17
type input "[DATE]"
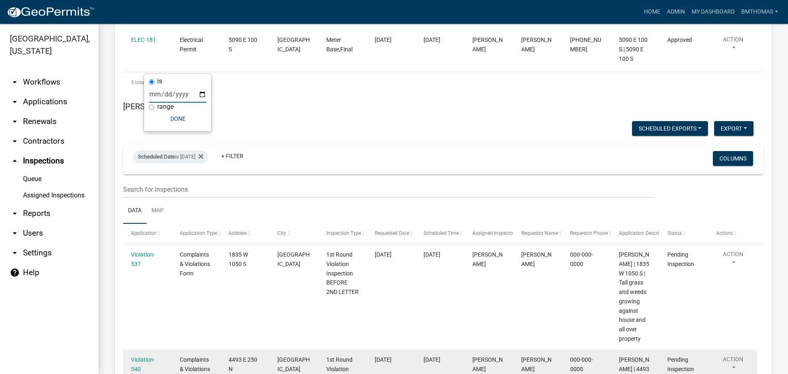
scroll to position [5393, 0]
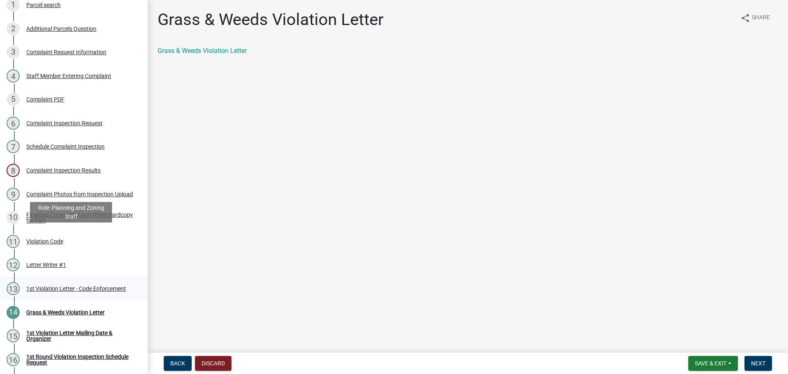
scroll to position [164, 0]
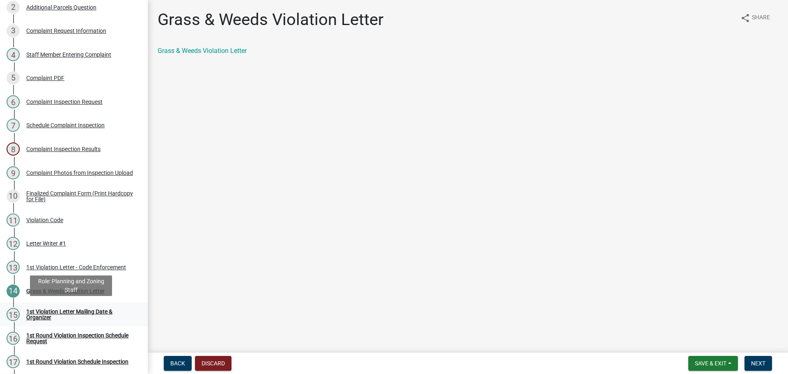
click at [62, 309] on div "1st Violation Letter Mailing Date & Organizer" at bounding box center [80, 314] width 108 height 11
click at [30, 314] on div "1st Violation Letter Mailing Date & Organizer" at bounding box center [80, 314] width 108 height 11
click at [773, 365] on form "Save & Exit Save Save & Exit Next" at bounding box center [730, 363] width 90 height 15
click at [770, 365] on button "Next" at bounding box center [759, 363] width 28 height 15
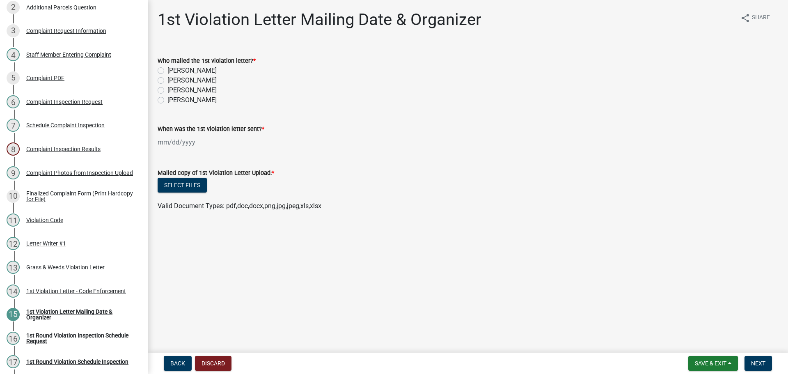
click at [167, 81] on label "[PERSON_NAME]" at bounding box center [191, 81] width 49 height 10
click at [167, 81] on input "[PERSON_NAME]" at bounding box center [169, 78] width 5 height 5
radio input "true"
click at [190, 141] on div at bounding box center [195, 142] width 75 height 17
select select "8"
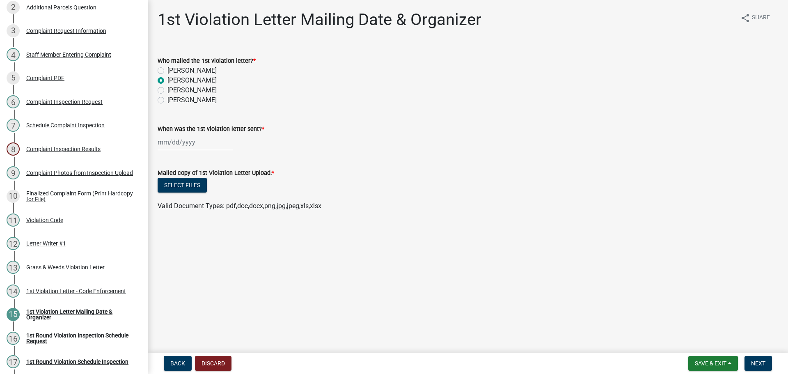
select select "2025"
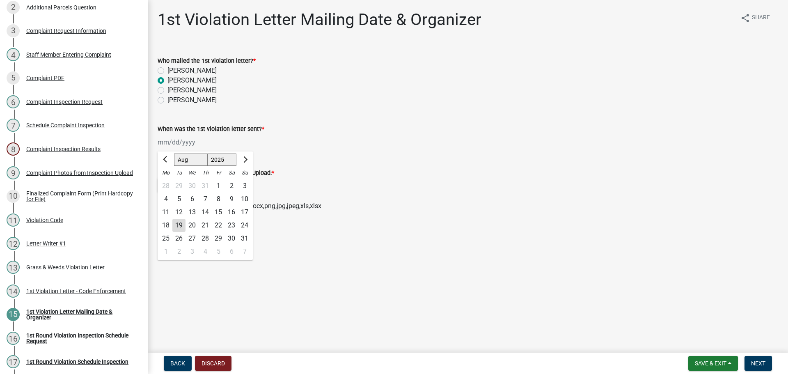
click at [181, 227] on div "19" at bounding box center [178, 225] width 13 height 13
type input "[DATE]"
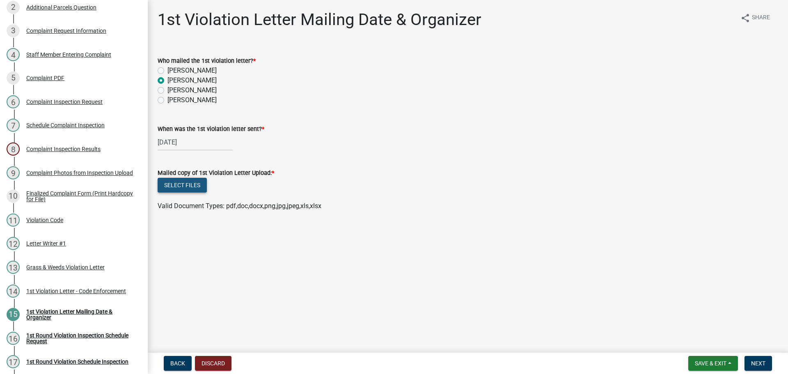
click at [185, 190] on button "Select files" at bounding box center [182, 185] width 49 height 15
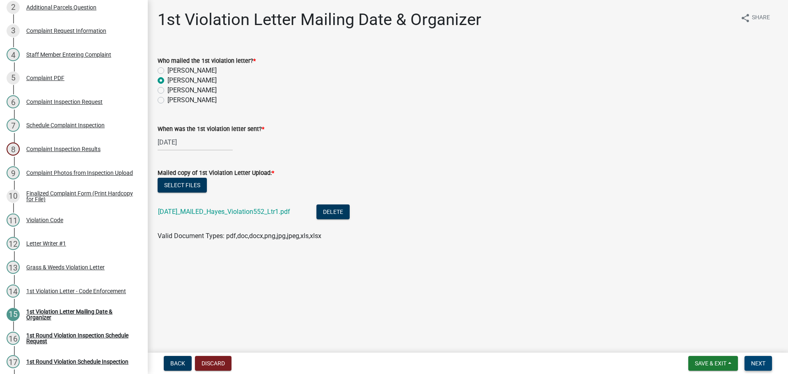
click at [762, 367] on span "Next" at bounding box center [758, 363] width 14 height 7
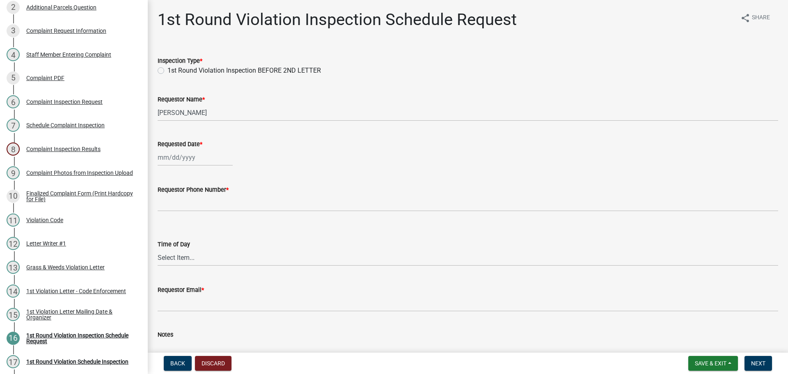
click at [167, 68] on label "1st Round Violation Inspection BEFORE 2ND LETTER" at bounding box center [244, 71] width 154 height 10
click at [167, 68] on input "1st Round Violation Inspection BEFORE 2ND LETTER" at bounding box center [169, 68] width 5 height 5
radio input "true"
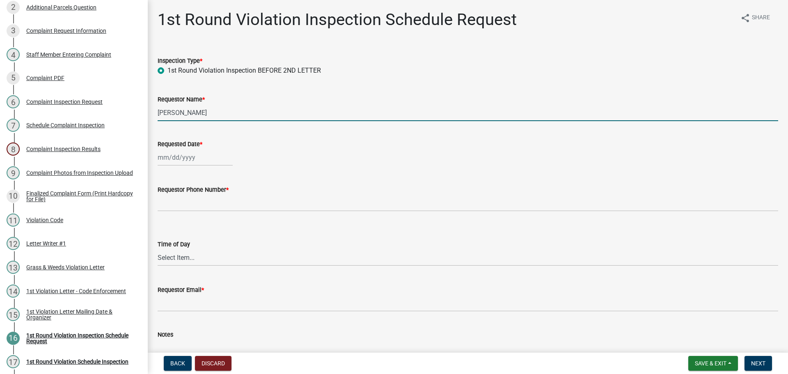
drag, startPoint x: 220, startPoint y: 115, endPoint x: 158, endPoint y: 111, distance: 61.7
click at [158, 111] on input "[PERSON_NAME]" at bounding box center [468, 112] width 621 height 17
type input "[PERSON_NAME]"
click at [186, 159] on div at bounding box center [195, 157] width 75 height 17
select select "8"
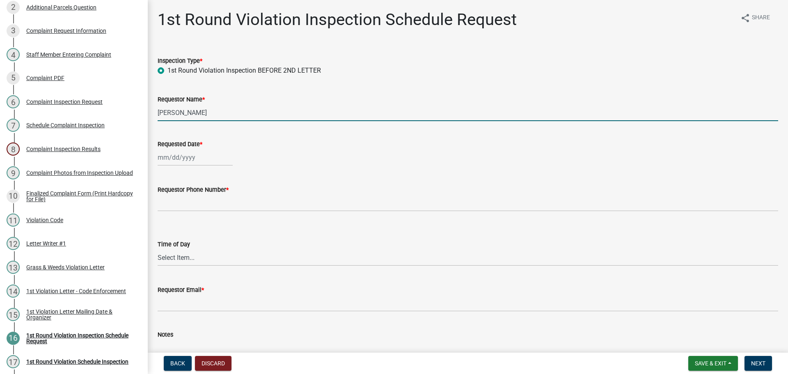
select select "2025"
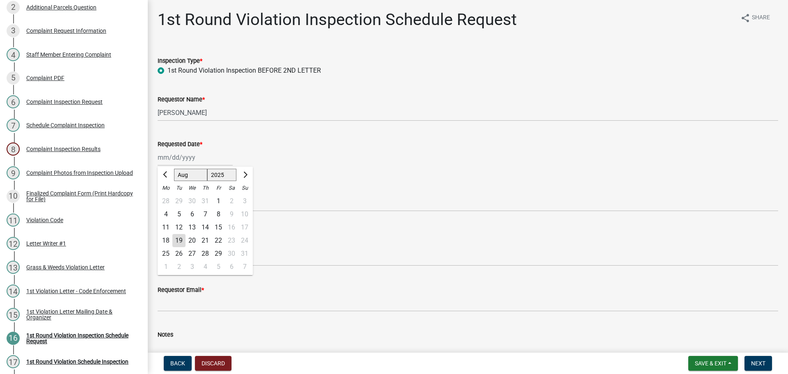
click at [181, 256] on div "26" at bounding box center [178, 253] width 13 height 13
type input "08/26/2025"
click at [175, 162] on div "08/26/2025" at bounding box center [195, 157] width 75 height 17
select select "8"
select select "2025"
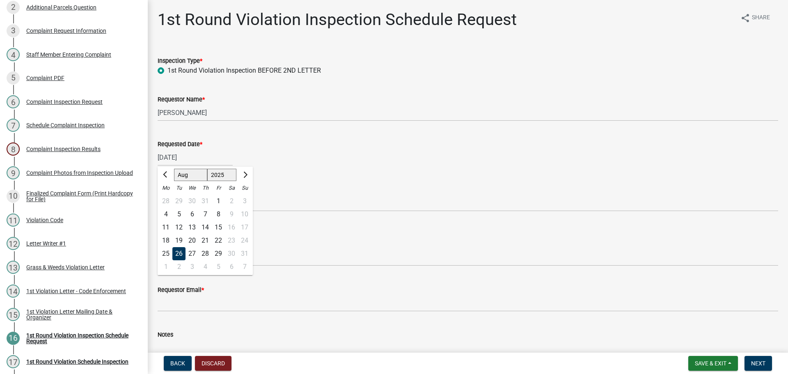
click at [193, 255] on div "27" at bounding box center [192, 253] width 13 height 13
type input "[DATE]"
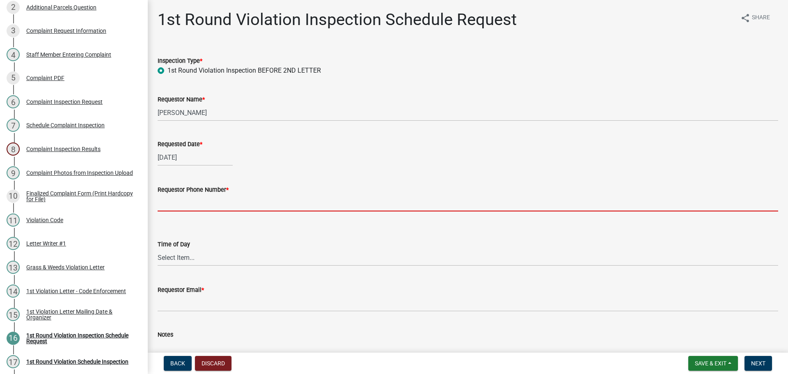
click at [177, 200] on input "Requestor Phone Number *" at bounding box center [468, 203] width 621 height 17
type input "000-000-0000"
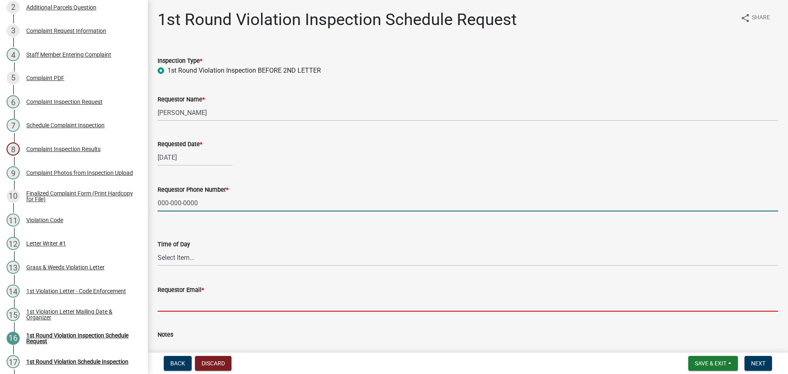
click at [183, 301] on input "Requestor Email *" at bounding box center [468, 303] width 621 height 17
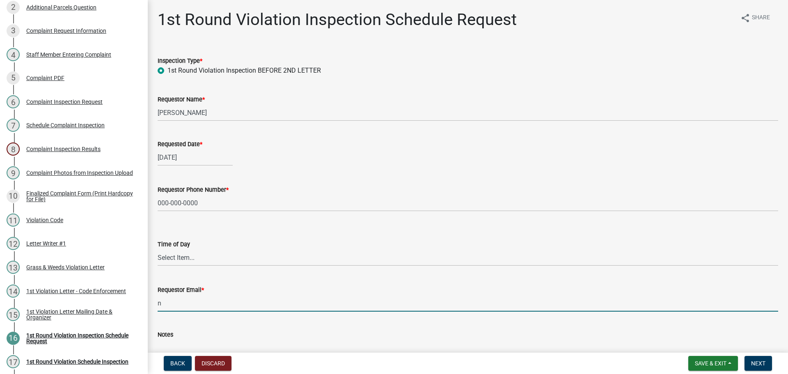
type input "[EMAIL_ADDRESS][DOMAIN_NAME]"
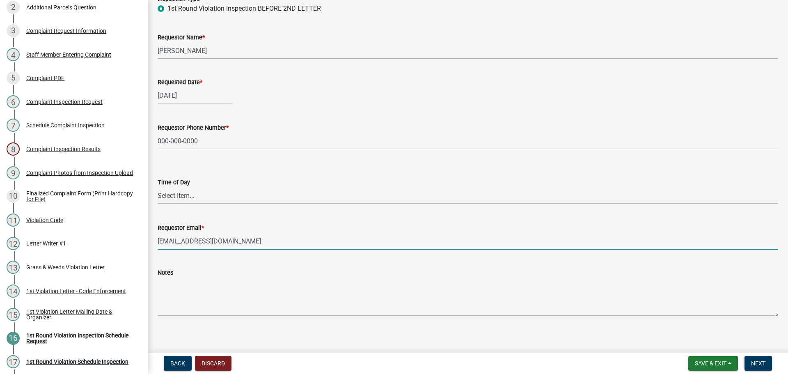
scroll to position [67, 0]
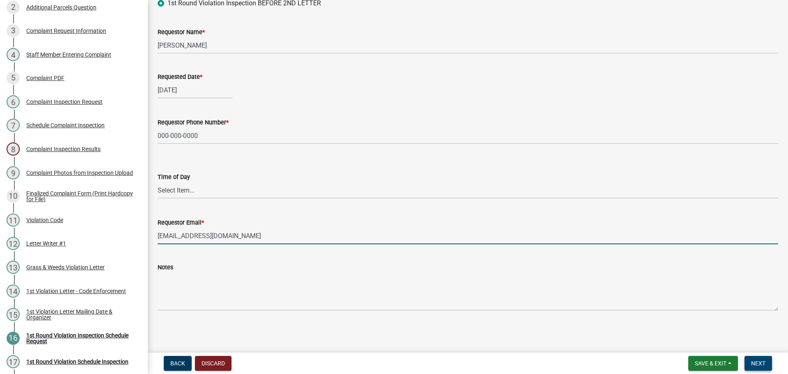
click at [752, 361] on span "Next" at bounding box center [758, 363] width 14 height 7
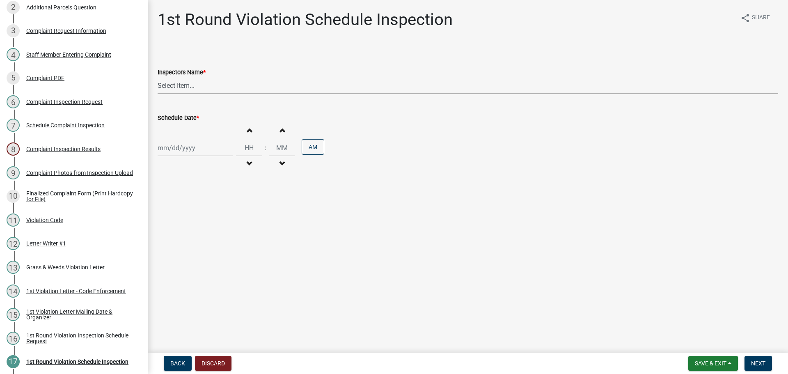
click at [172, 86] on select "Select Item... bmthomas ([PERSON_NAME]) croser ([PERSON_NAME]) [PERSON_NAME] ([…" at bounding box center [468, 85] width 621 height 17
select select "0324ce59-dc13-463c-88f6-21718b6e040a"
click at [158, 77] on select "Select Item... bmthomas ([PERSON_NAME]) croser ([PERSON_NAME]) [PERSON_NAME] ([…" at bounding box center [468, 85] width 621 height 17
click at [177, 148] on div at bounding box center [195, 148] width 75 height 17
select select "8"
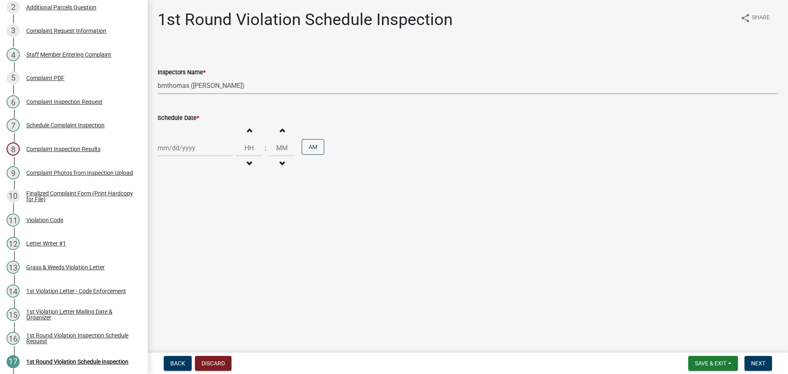
select select "2025"
drag, startPoint x: 195, startPoint y: 248, endPoint x: 206, endPoint y: 247, distance: 11.1
click at [195, 247] on div "27" at bounding box center [192, 244] width 13 height 13
type input "[DATE]"
click at [754, 362] on span "Next" at bounding box center [758, 363] width 14 height 7
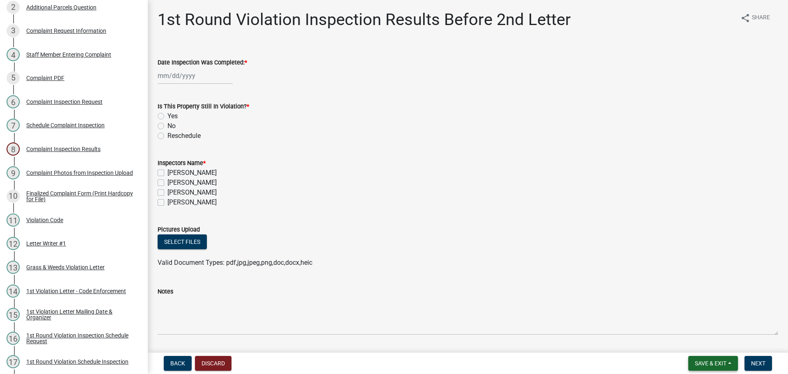
click at [707, 358] on button "Save & Exit" at bounding box center [713, 363] width 50 height 15
click at [698, 325] on button "Save" at bounding box center [705, 322] width 66 height 20
